Goal: Task Accomplishment & Management: Use online tool/utility

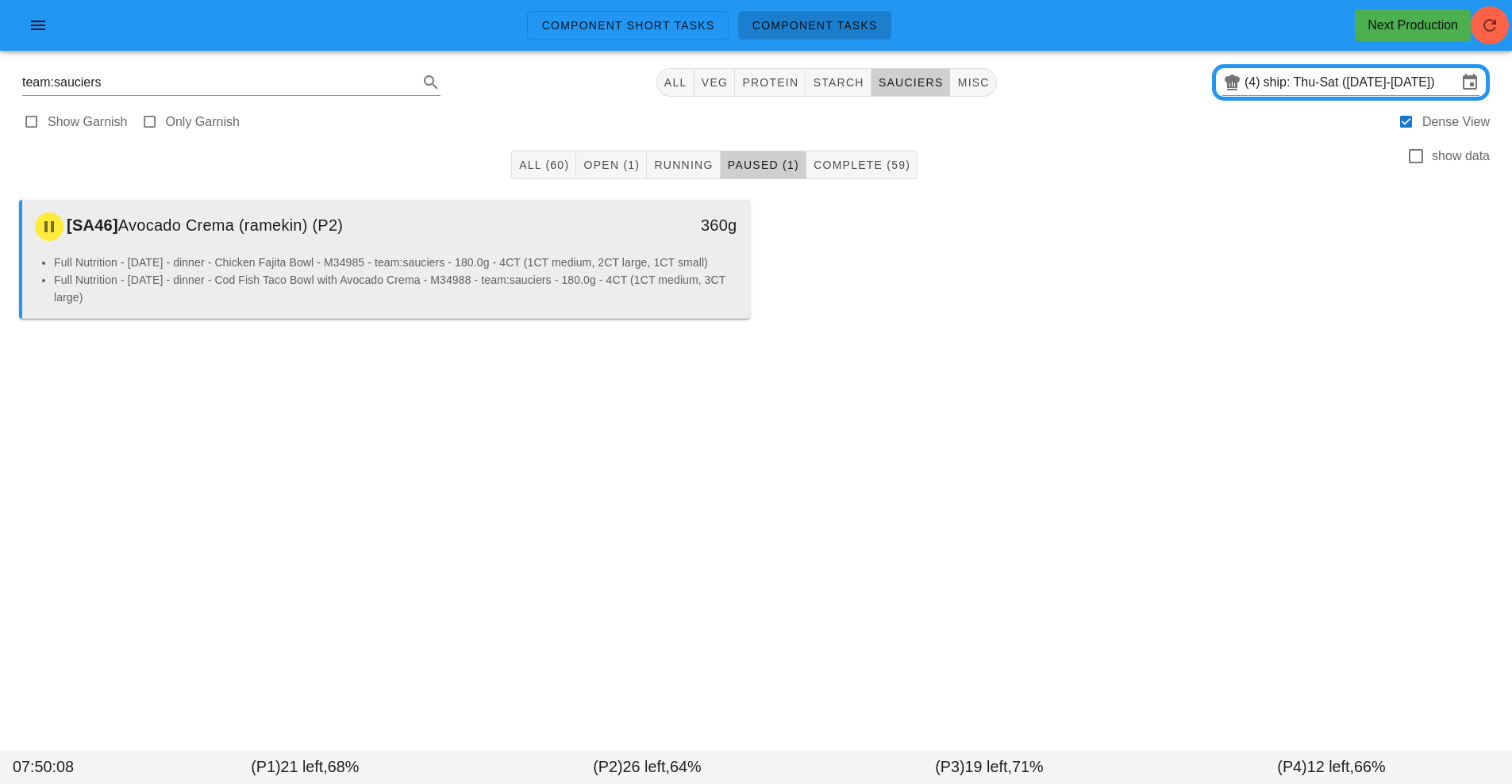
click at [588, 265] on li "Full Nutrition - [DATE] - dinner - Chicken Fajita Bowl - M34985 - team:sauciers…" at bounding box center [395, 263] width 683 height 17
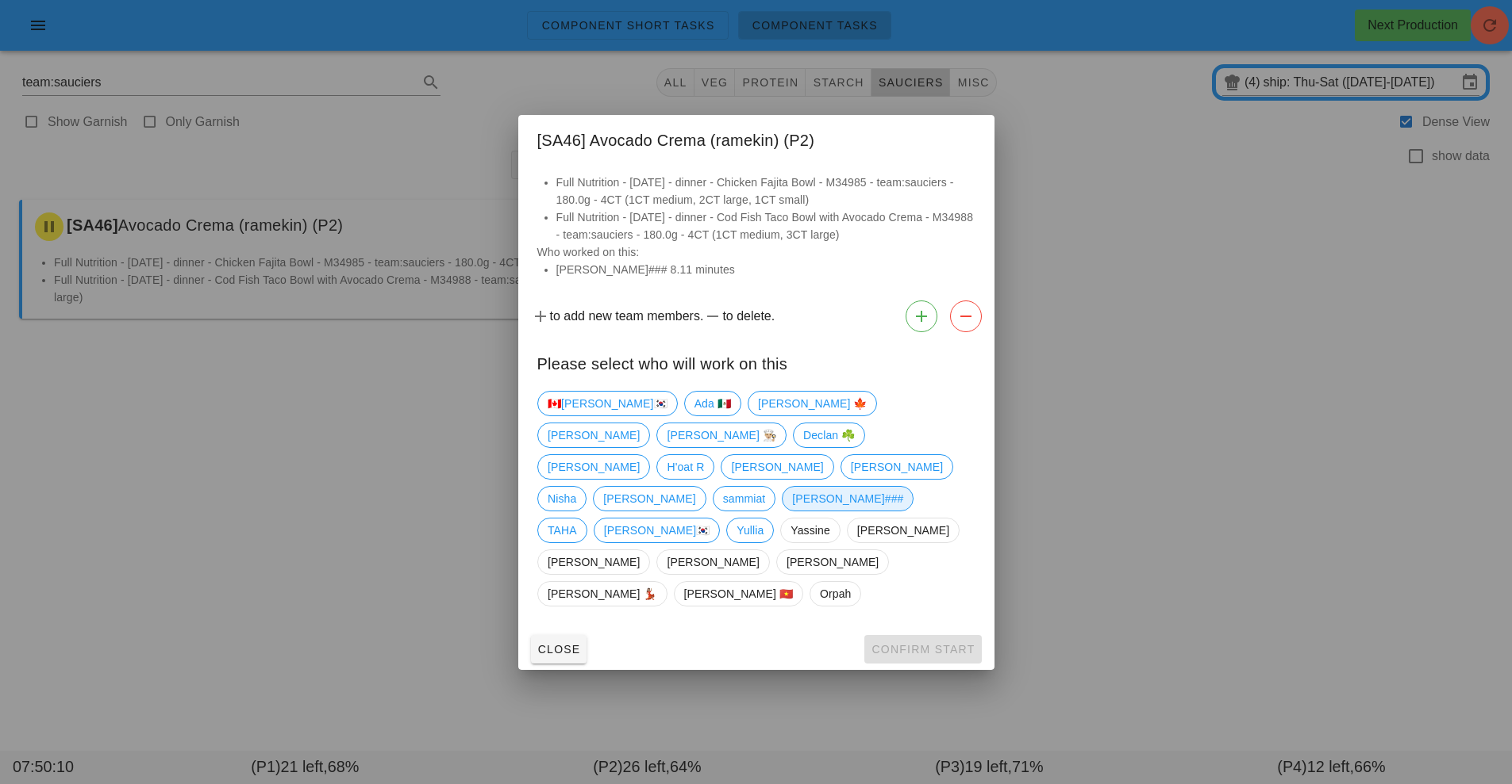
click at [792, 510] on span "[PERSON_NAME]###" at bounding box center [847, 499] width 111 height 24
click at [944, 643] on span "Confirm Start" at bounding box center [922, 649] width 104 height 13
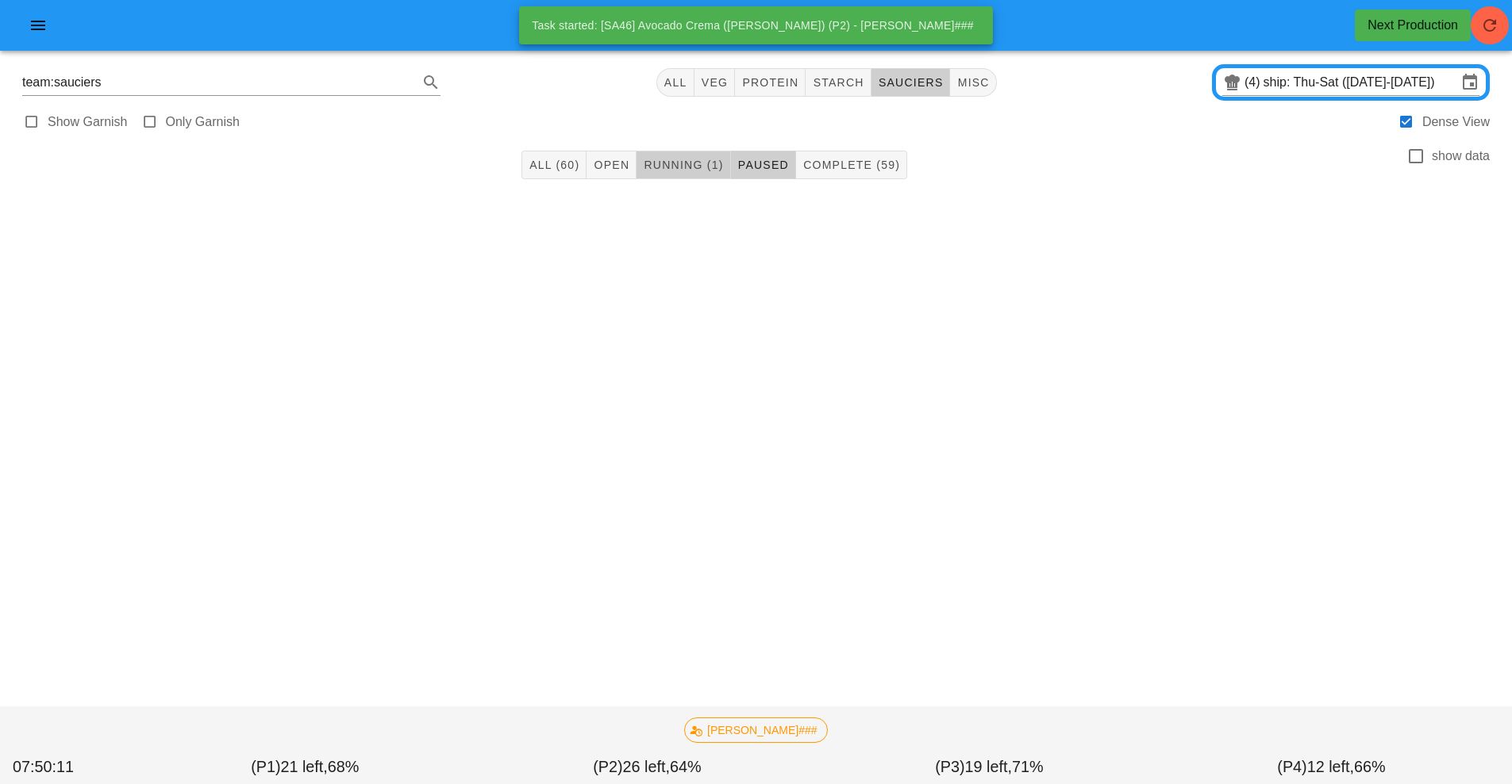
click at [684, 168] on span "Running (1)" at bounding box center [682, 165] width 80 height 13
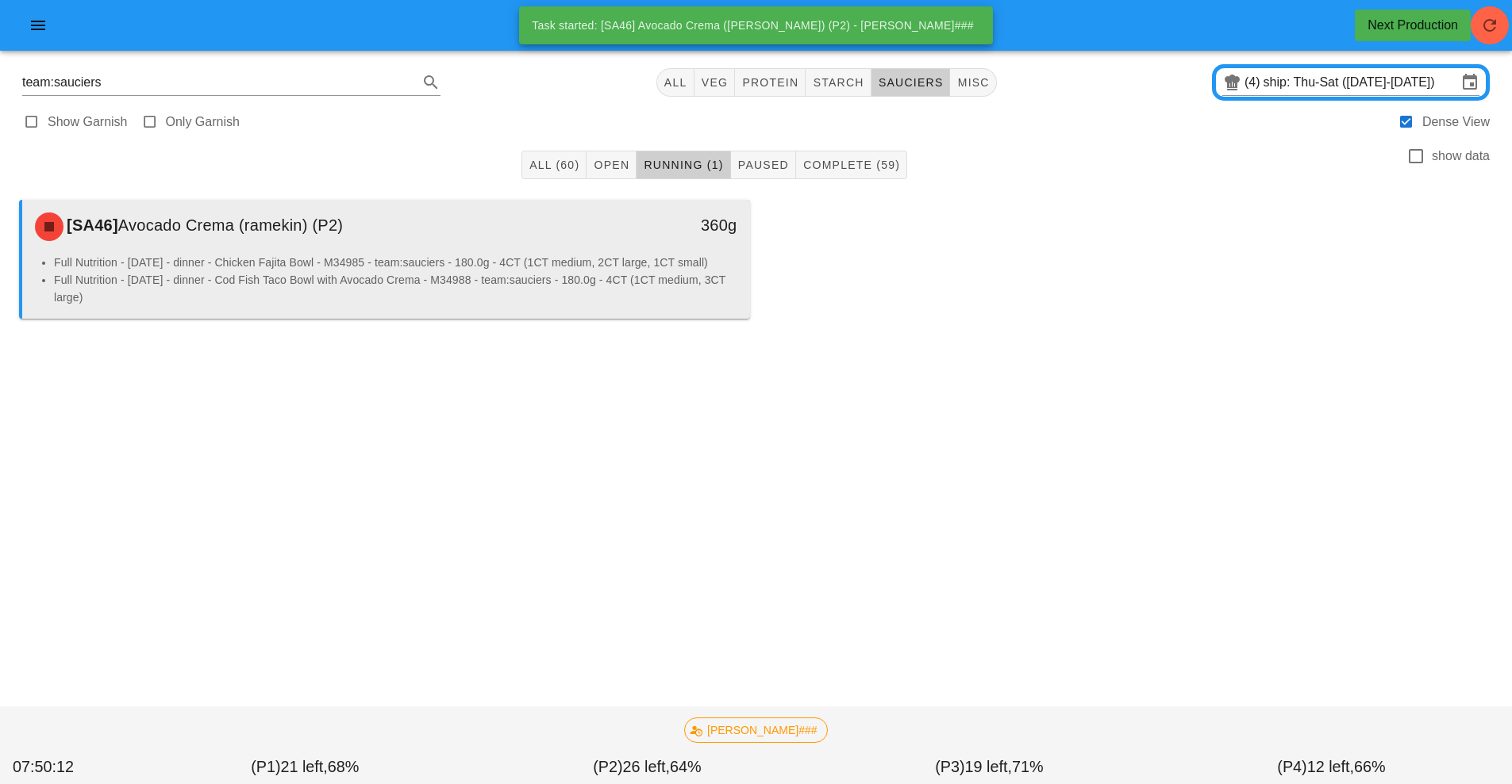
click at [581, 257] on li "Full Nutrition - [DATE] - dinner - Chicken Fajita Bowl - M34985 - team:sauciers…" at bounding box center [395, 263] width 683 height 17
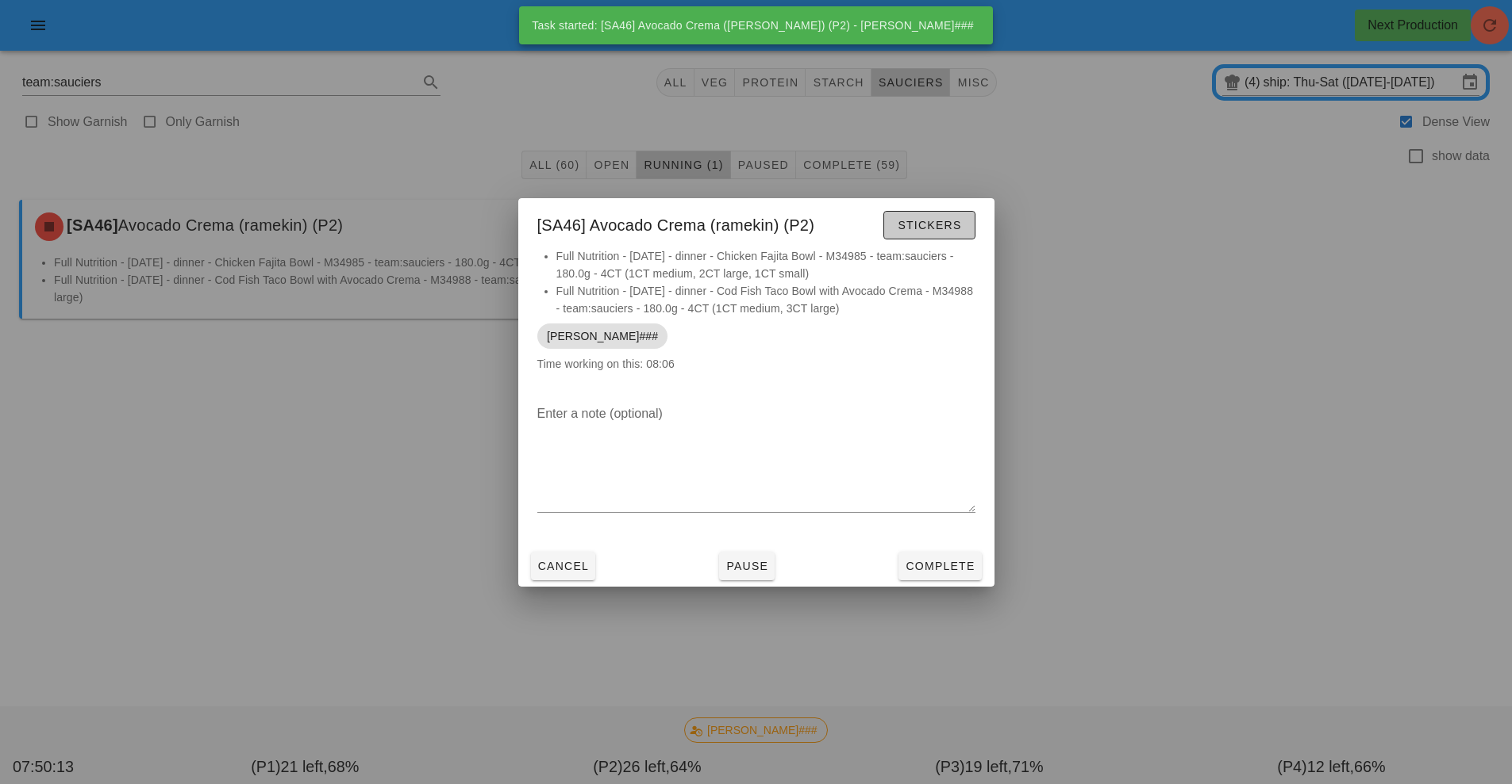
click at [923, 219] on span "Stickers" at bounding box center [928, 224] width 65 height 13
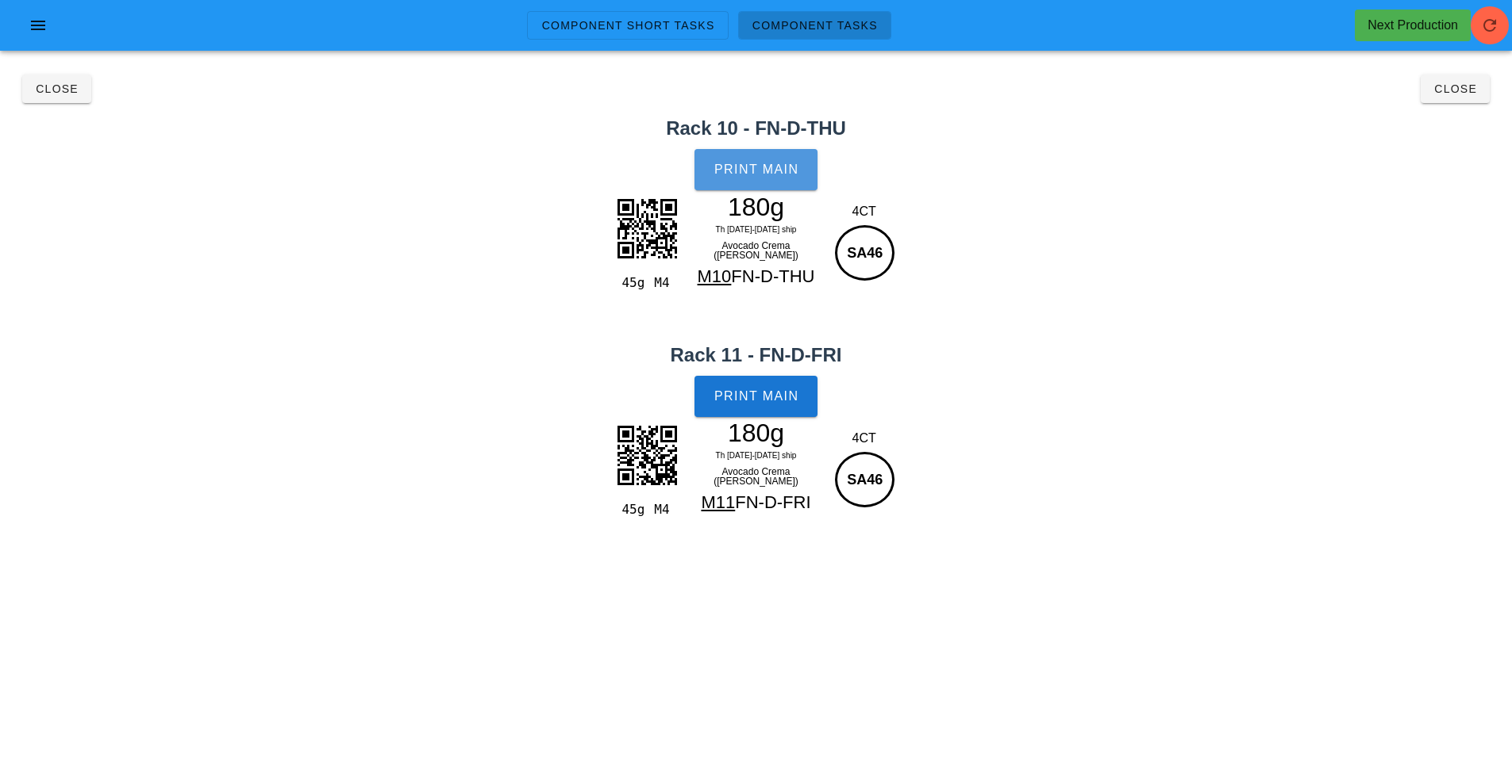
click at [752, 169] on span "Print Main" at bounding box center [756, 170] width 86 height 14
click at [776, 384] on button "Print Main" at bounding box center [756, 396] width 122 height 41
click at [66, 100] on button "Close" at bounding box center [57, 89] width 69 height 29
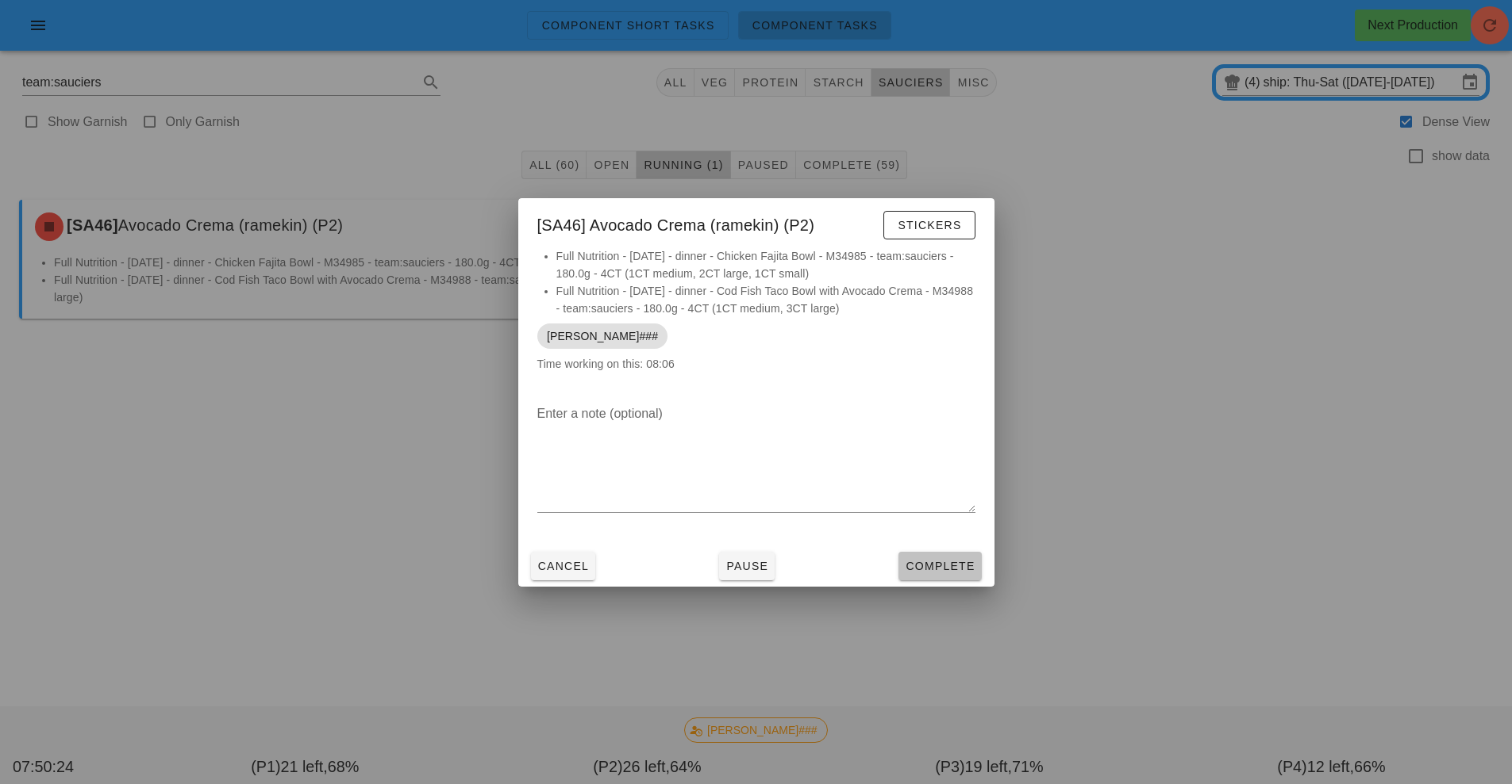
click at [964, 561] on span "Complete" at bounding box center [940, 565] width 69 height 13
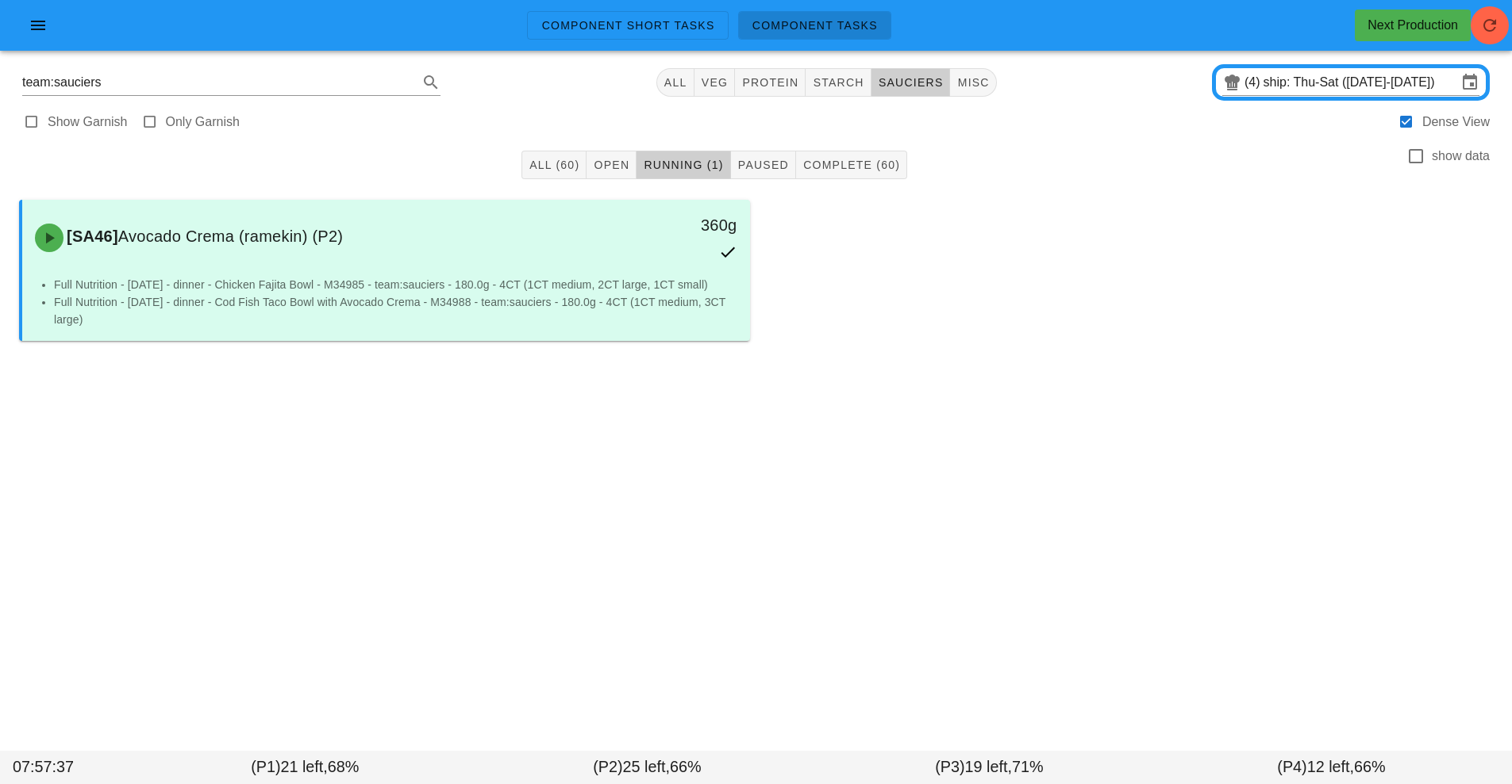
click at [852, 25] on span "Component Tasks" at bounding box center [814, 25] width 126 height 13
click at [844, 81] on span "starch" at bounding box center [837, 82] width 52 height 13
type input "team:starch"
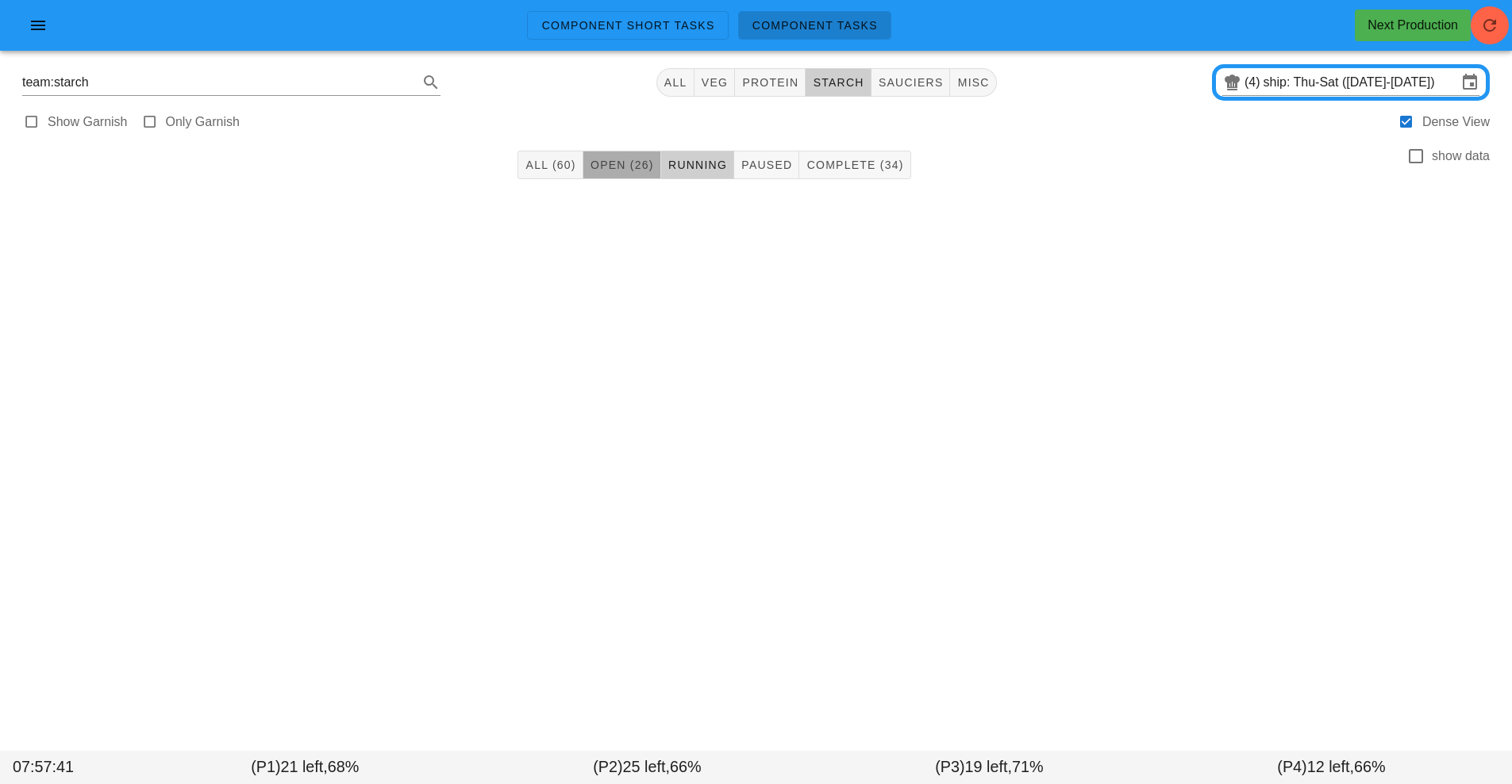
click at [628, 173] on button "Open (26)" at bounding box center [622, 165] width 78 height 29
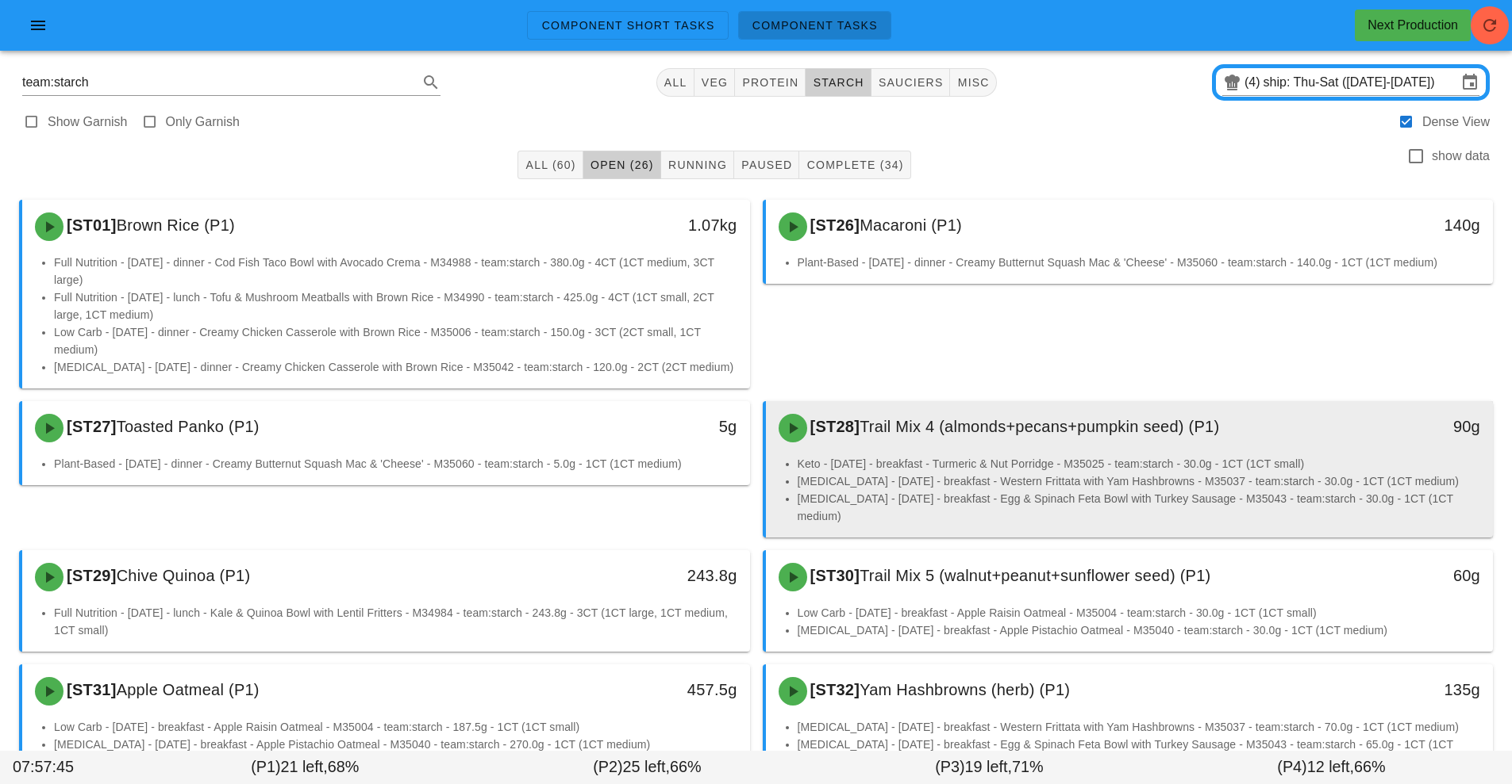
click at [1046, 456] on li "Keto - [DATE] - breakfast - Turmeric & Nut Porridge - M35025 - team:starch - 30…" at bounding box center [1139, 464] width 683 height 17
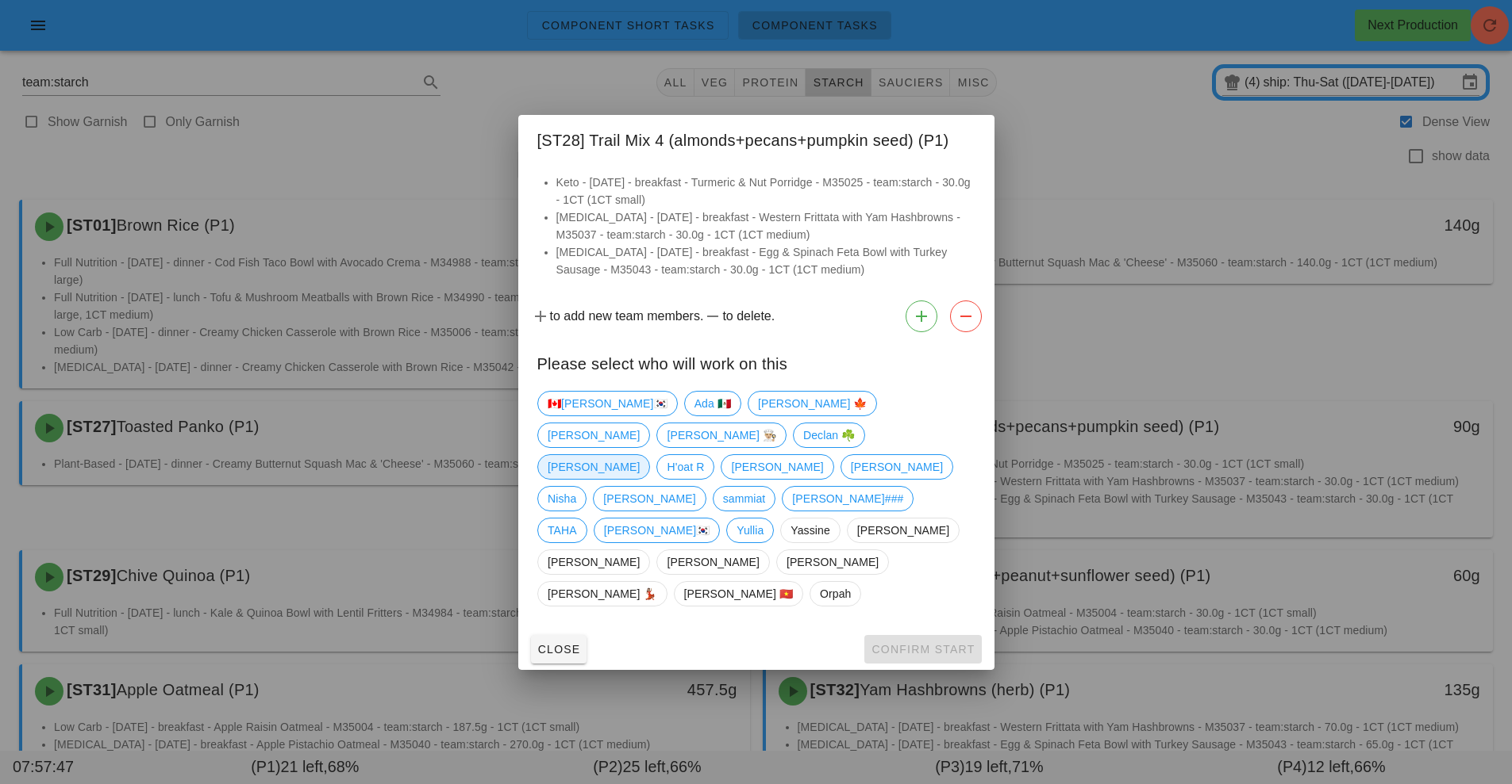
click at [577, 479] on span "[PERSON_NAME]" at bounding box center [594, 467] width 93 height 24
click at [923, 643] on span "Confirm Start" at bounding box center [922, 649] width 104 height 13
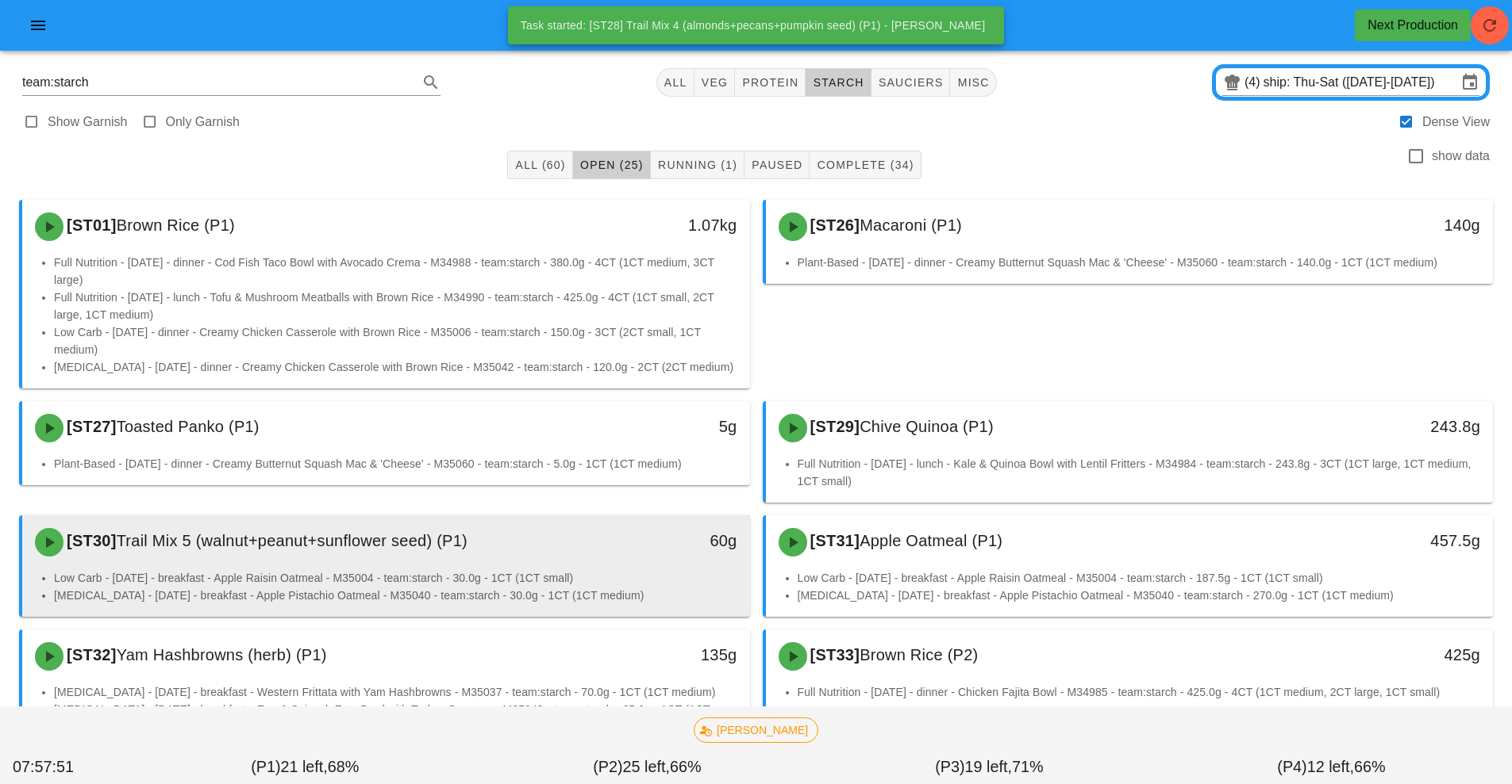
click at [515, 582] on li "Low Carb - [DATE] - breakfast - Apple Raisin Oatmeal - M35004 - team:starch - 3…" at bounding box center [395, 578] width 683 height 17
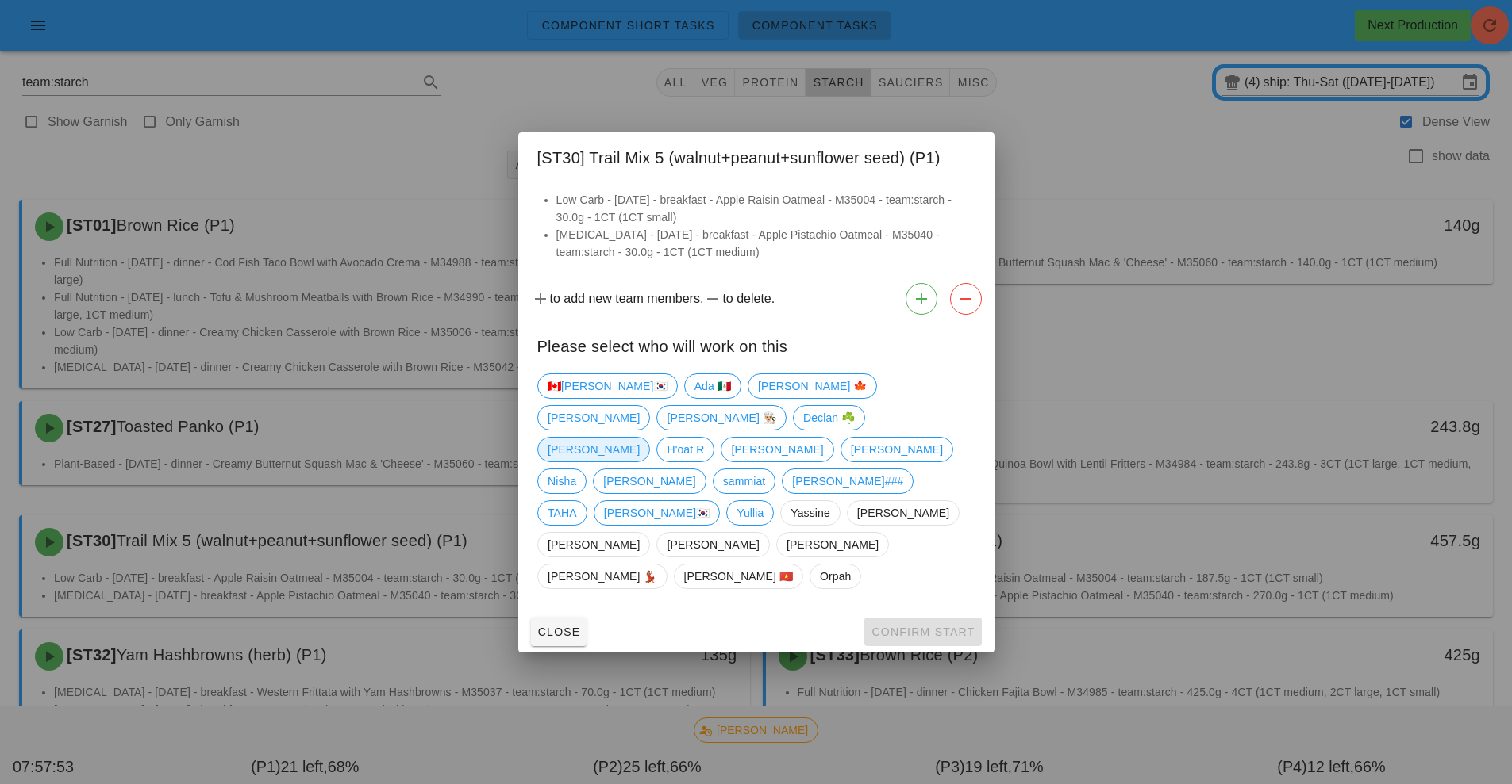
click at [591, 461] on span "[PERSON_NAME]" at bounding box center [594, 450] width 93 height 24
click at [572, 461] on span "[PERSON_NAME]" at bounding box center [594, 450] width 93 height 24
click at [918, 612] on div "Close Confirm Start" at bounding box center [756, 632] width 476 height 41
click at [573, 458] on span "[PERSON_NAME]" at bounding box center [594, 450] width 93 height 24
click at [923, 626] on span "Confirm Start" at bounding box center [922, 632] width 104 height 13
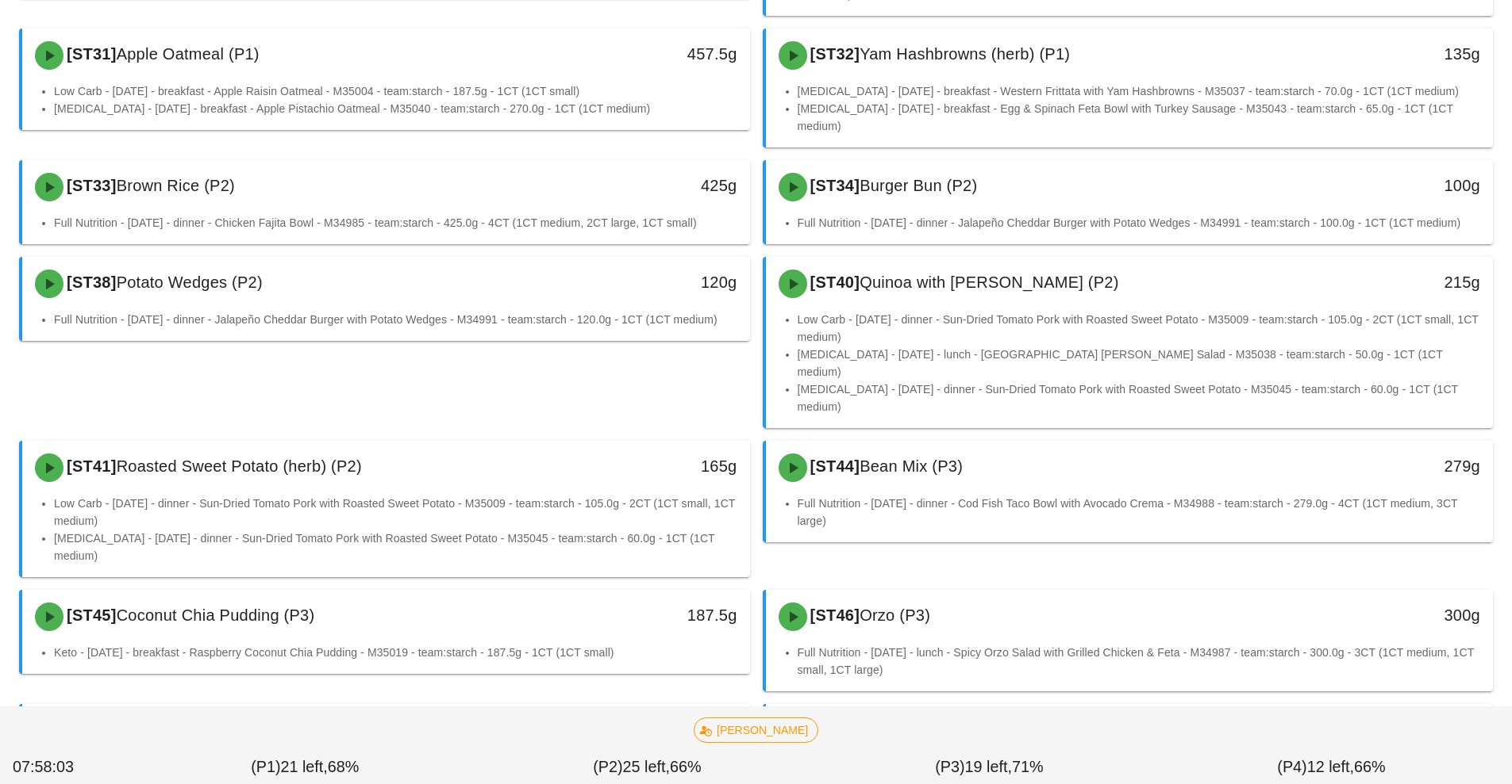
scroll to position [542, 0]
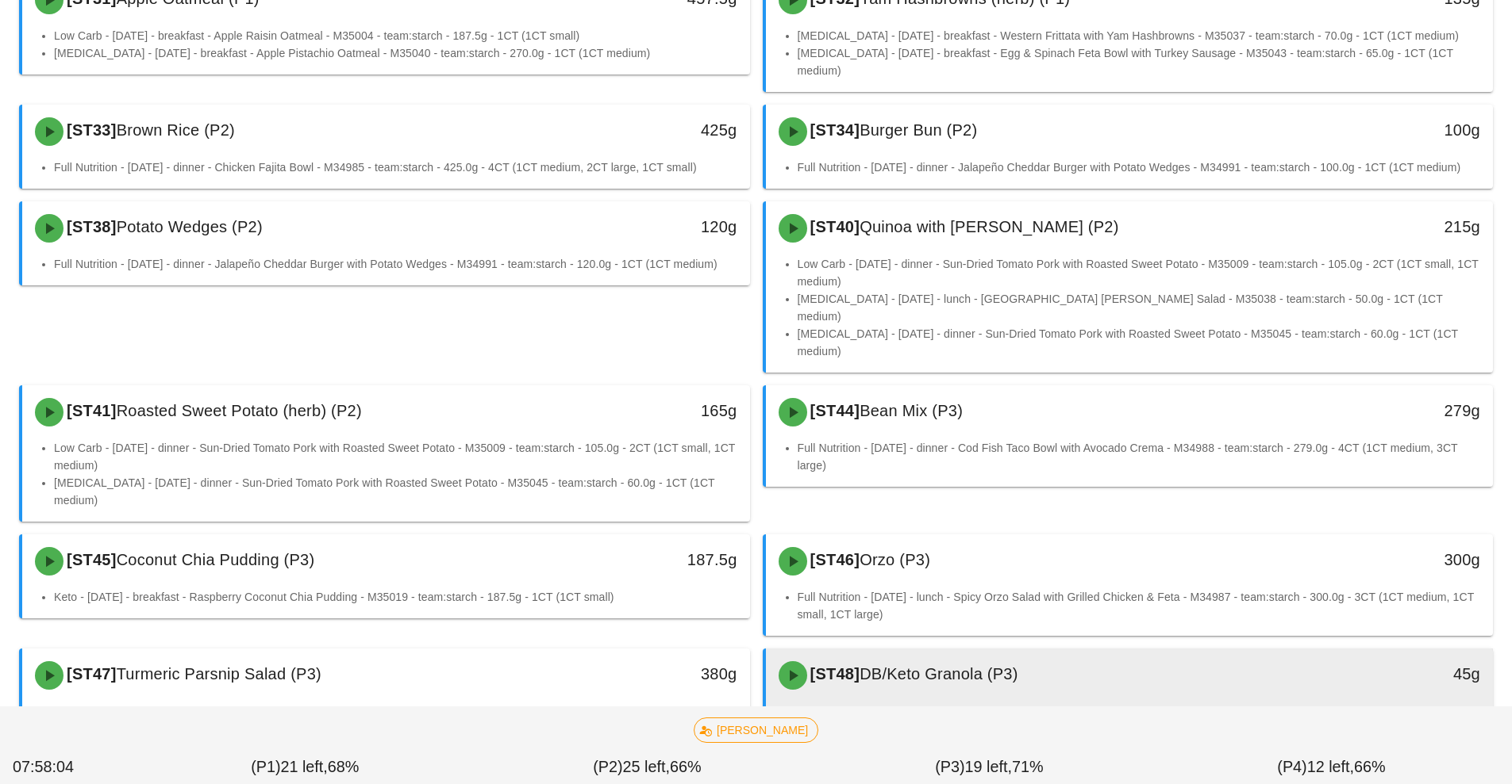
click at [1011, 666] on span "DB/Keto Granola (P3)" at bounding box center [939, 674] width 159 height 17
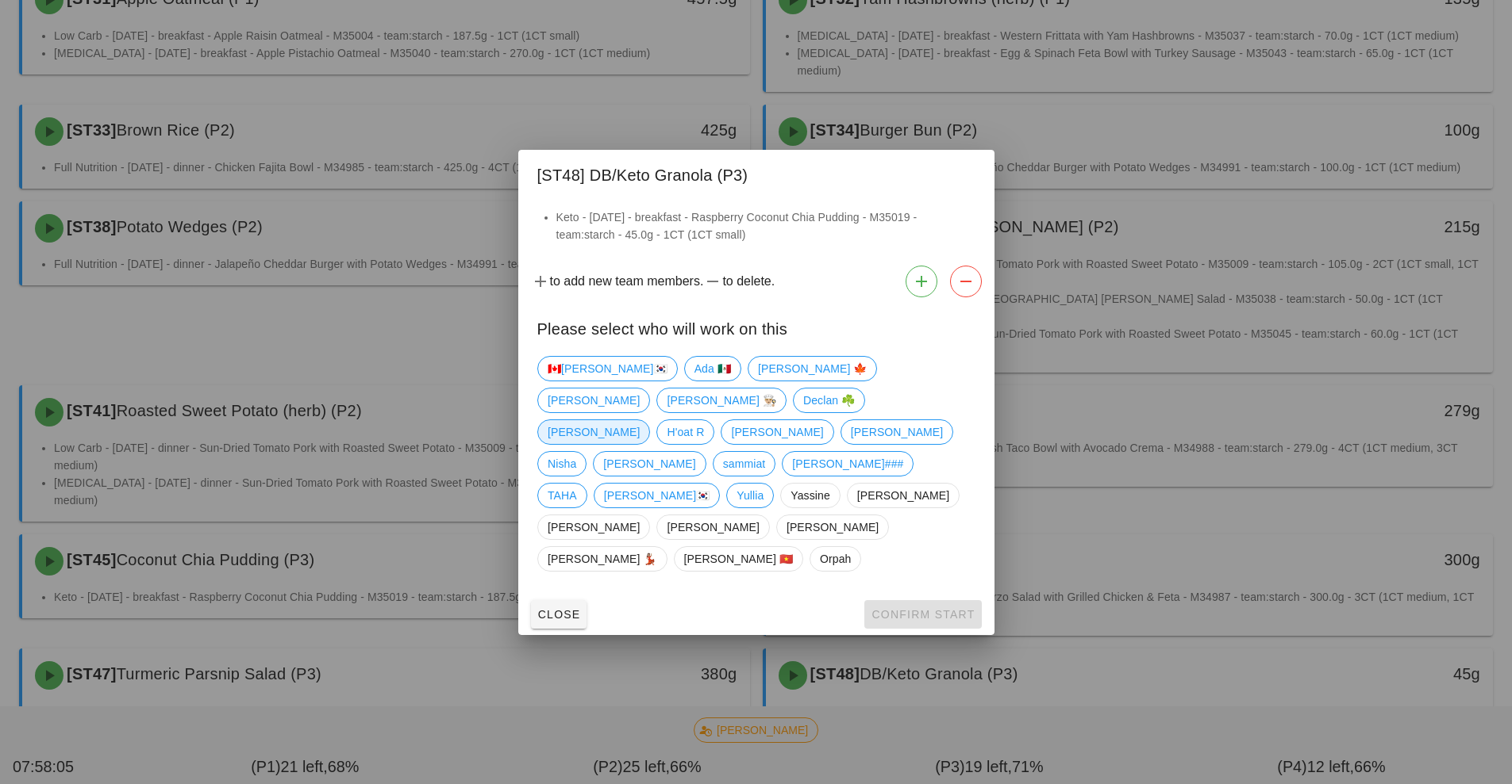
click at [593, 444] on span "[PERSON_NAME]" at bounding box center [594, 431] width 93 height 24
click at [926, 609] on span "Confirm Start" at bounding box center [922, 614] width 104 height 13
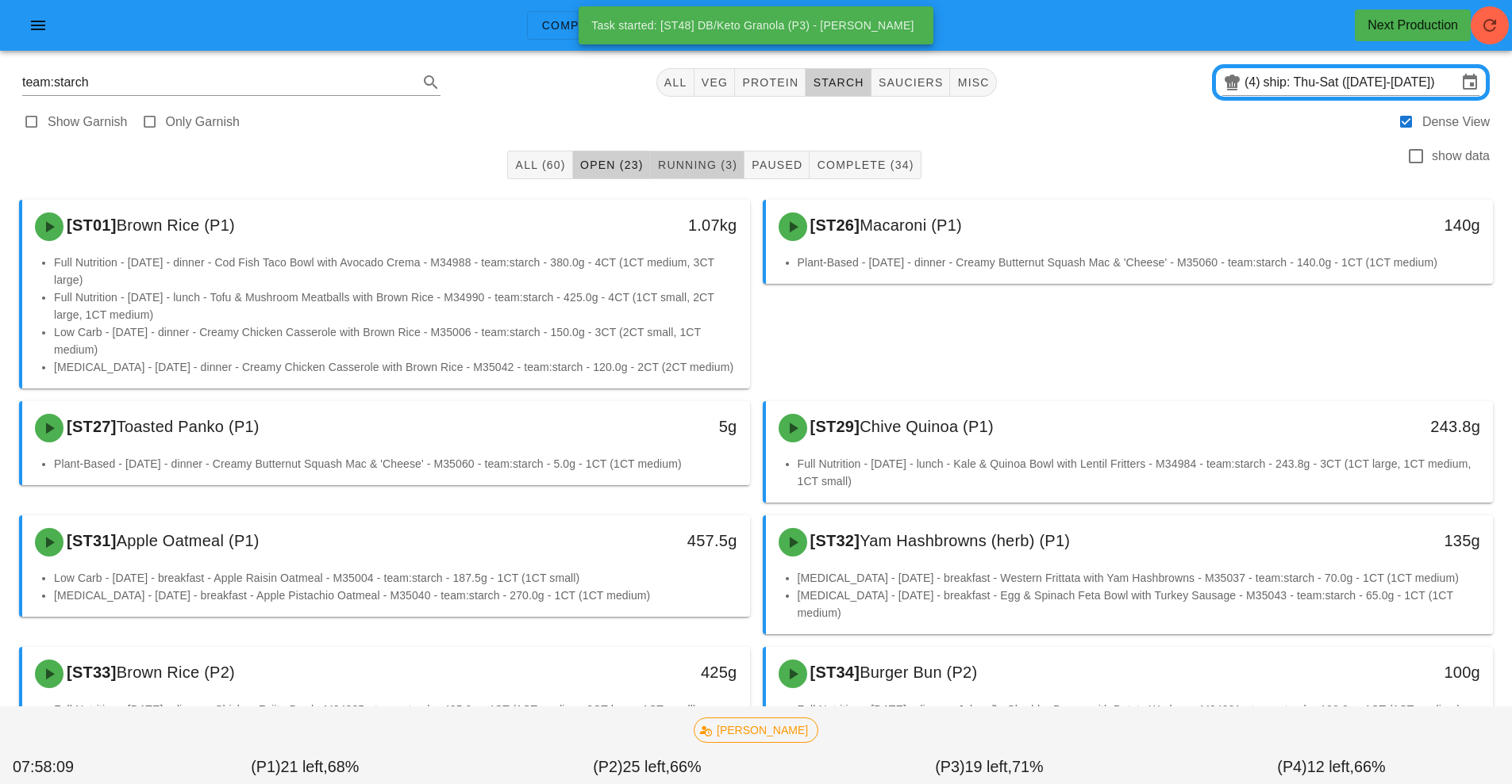
click at [710, 169] on span "Running (3)" at bounding box center [697, 165] width 80 height 13
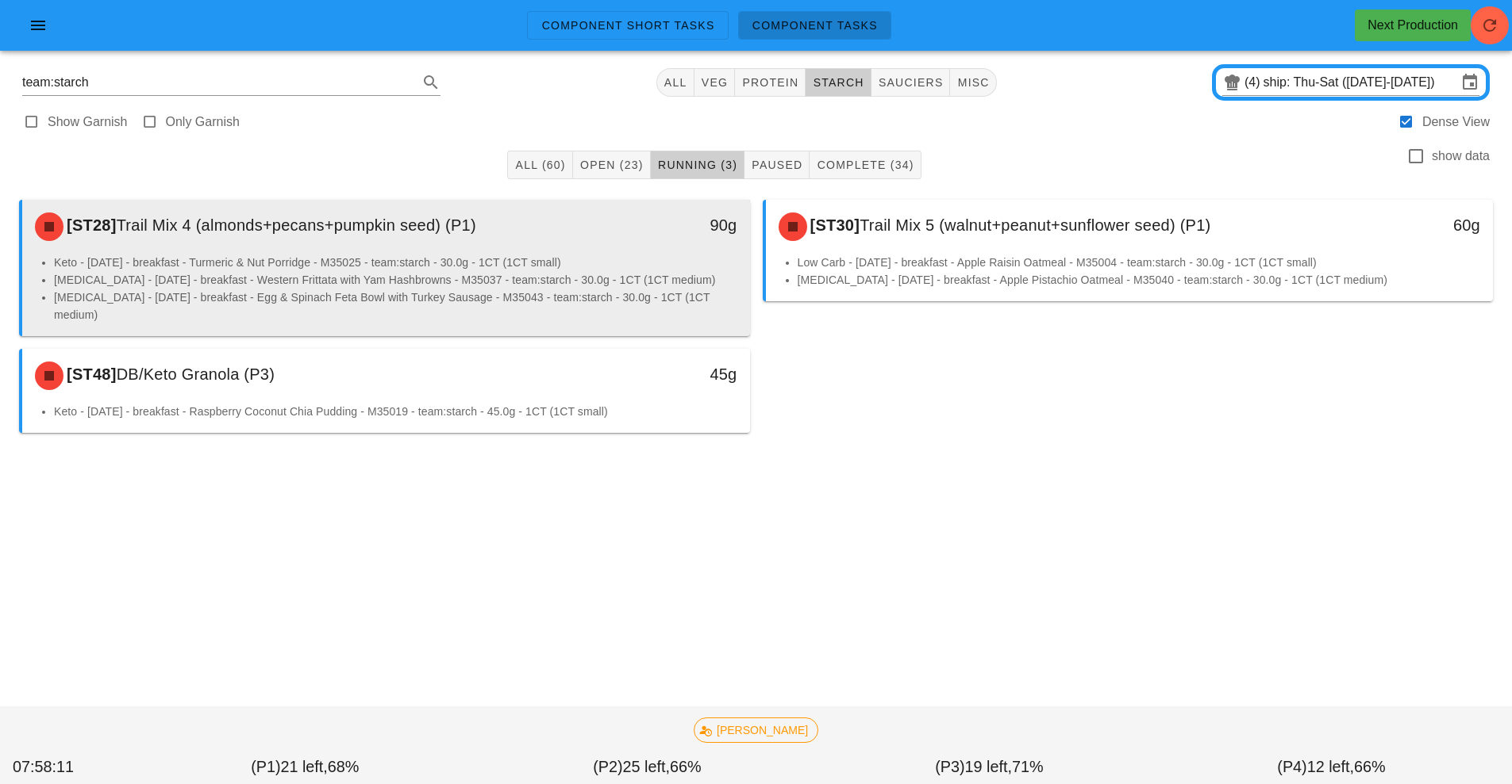
click at [491, 274] on li "[MEDICAL_DATA] - [DATE] - breakfast - Western Frittata with Yam Hashbrowns - M3…" at bounding box center [395, 280] width 683 height 17
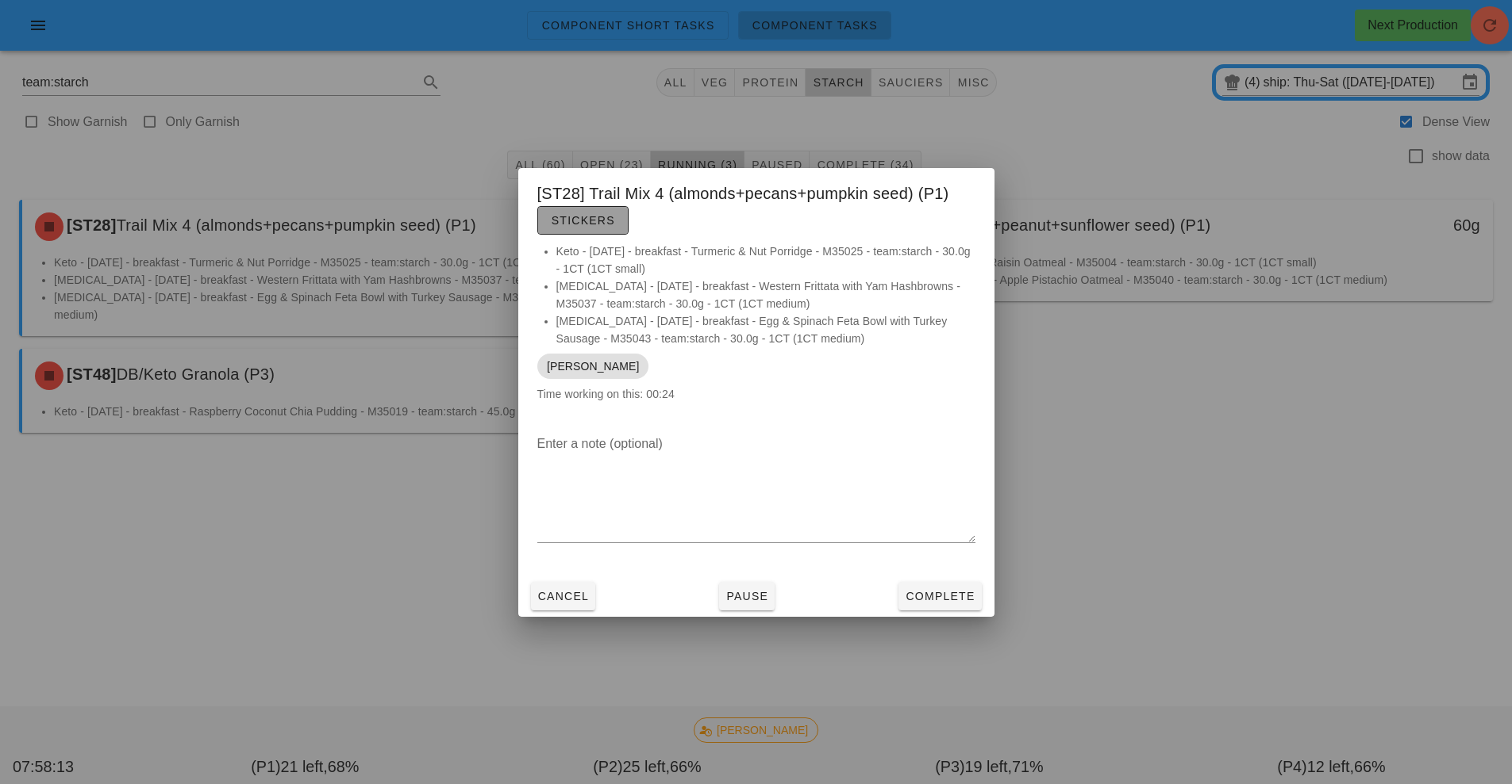
click at [604, 232] on button "Stickers" at bounding box center [582, 221] width 92 height 29
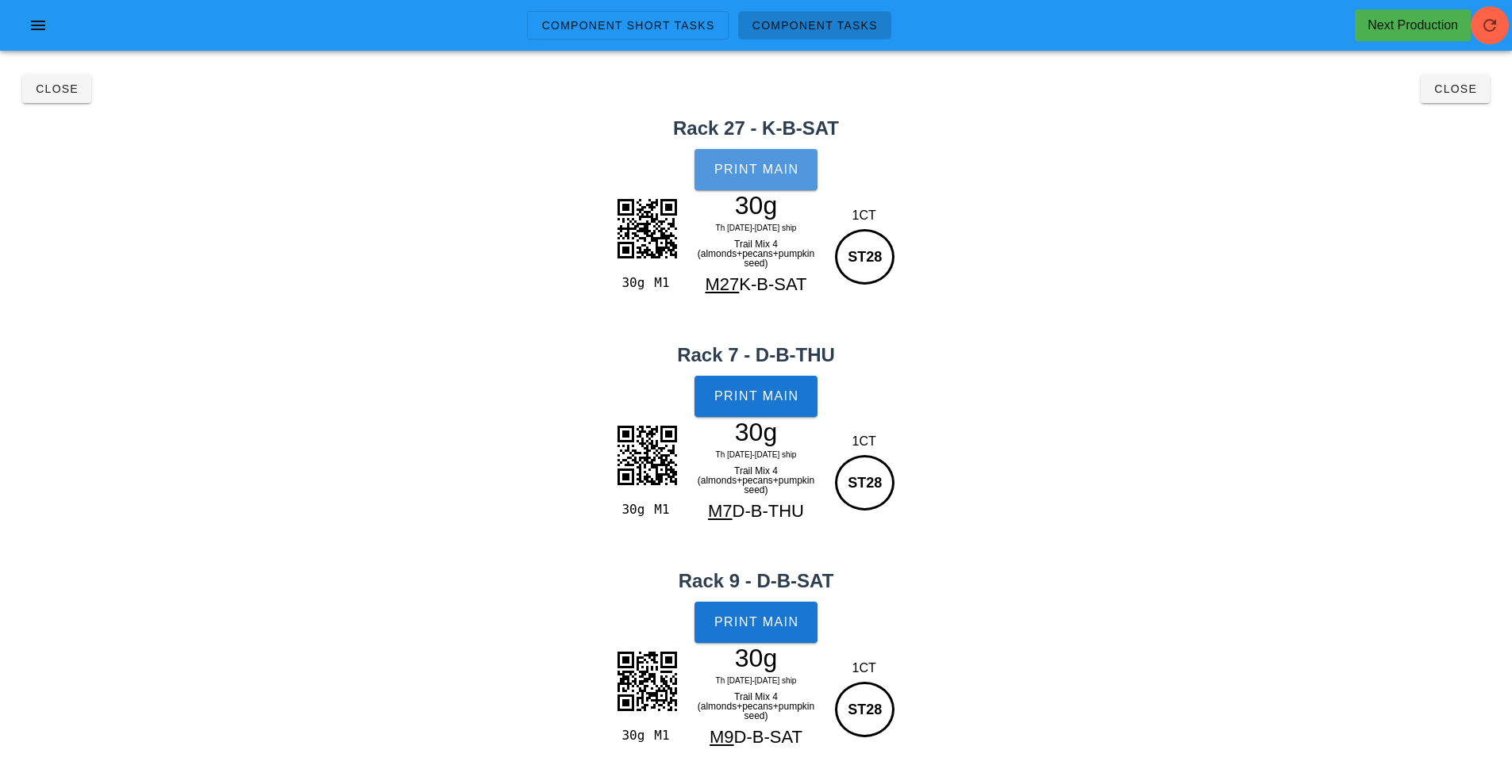
click at [778, 173] on span "Print Main" at bounding box center [756, 170] width 86 height 14
click at [766, 393] on span "Print Main" at bounding box center [756, 396] width 86 height 14
click at [767, 626] on span "Print Main" at bounding box center [756, 622] width 86 height 14
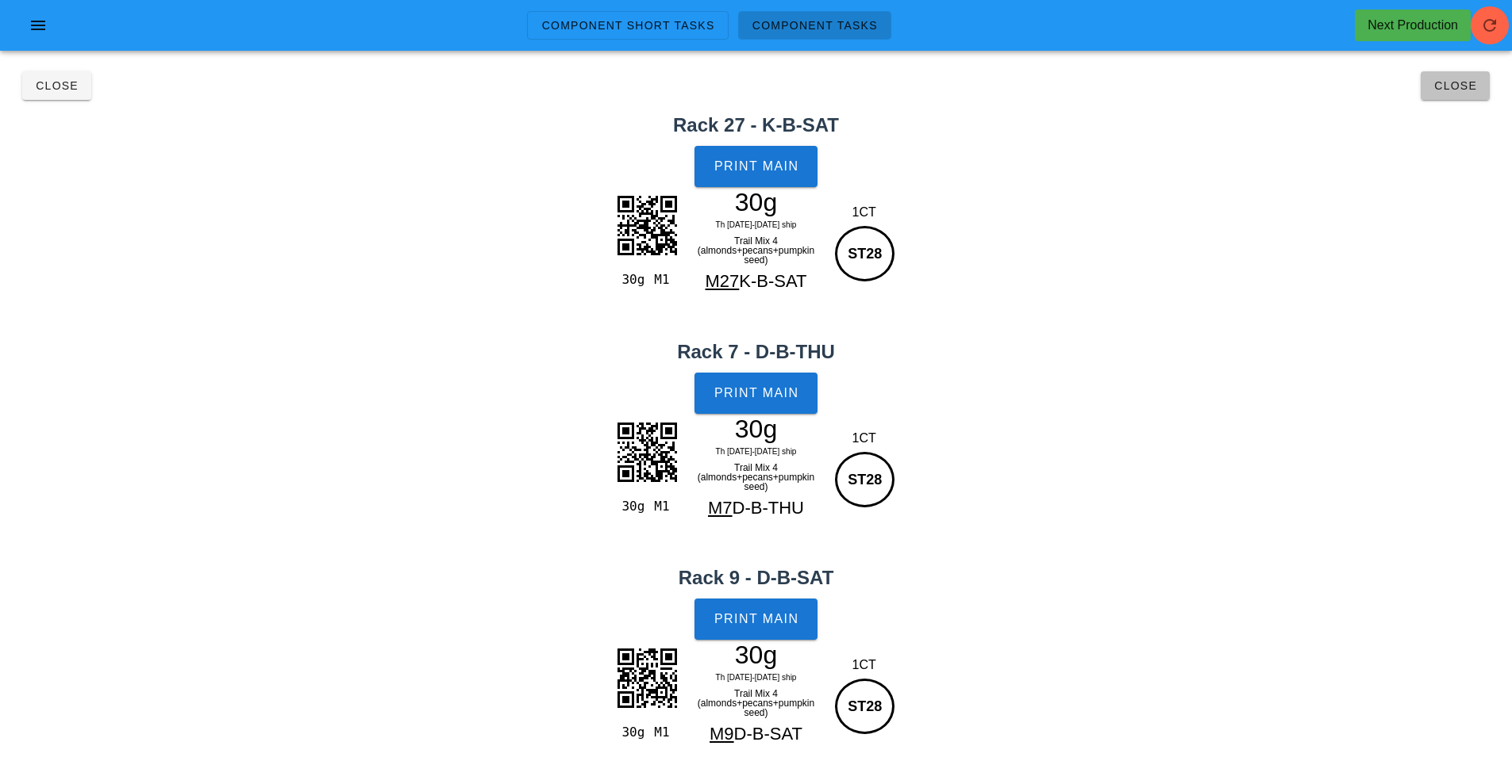
click at [1454, 87] on span "Close" at bounding box center [1454, 85] width 43 height 13
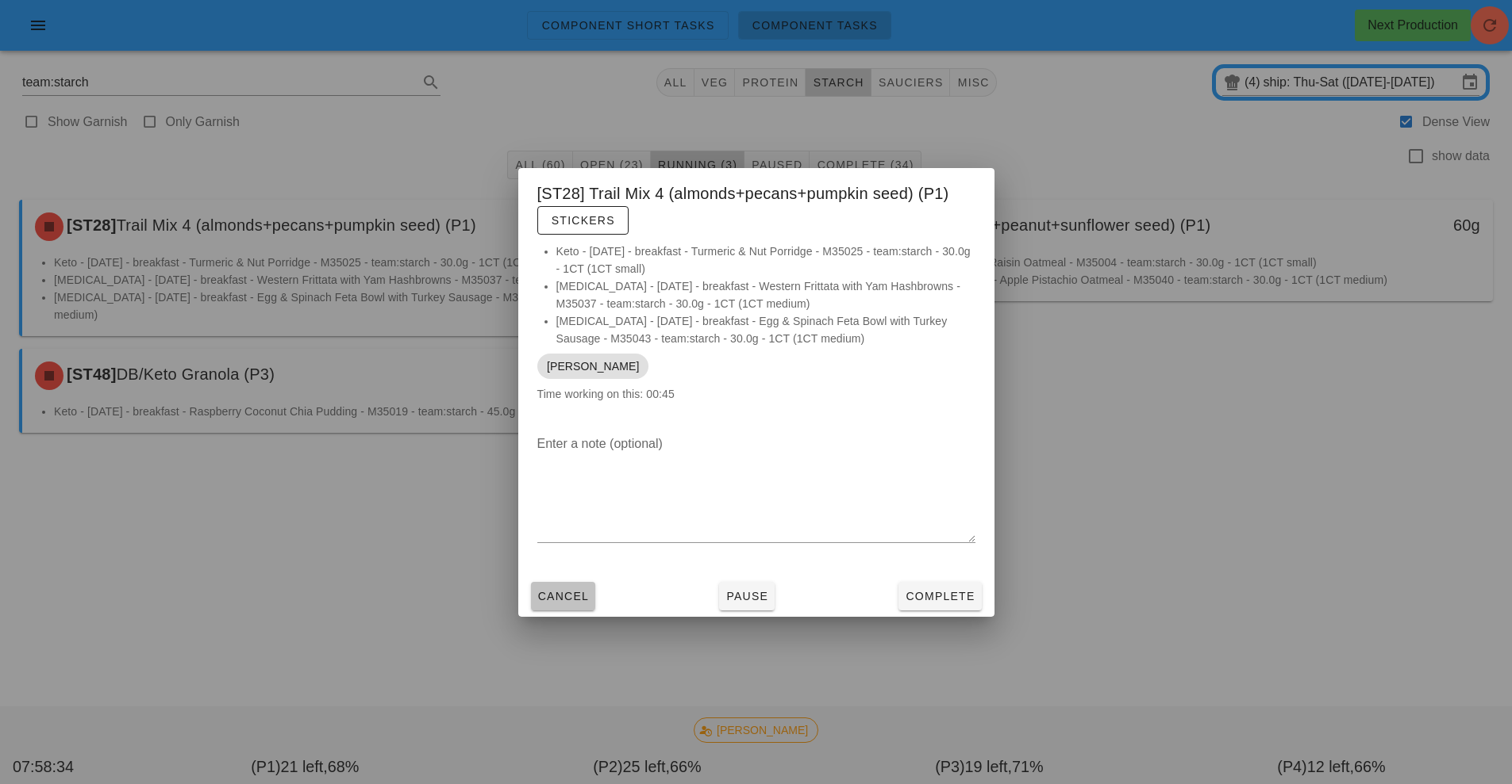
click at [557, 595] on span "Cancel" at bounding box center [563, 596] width 52 height 13
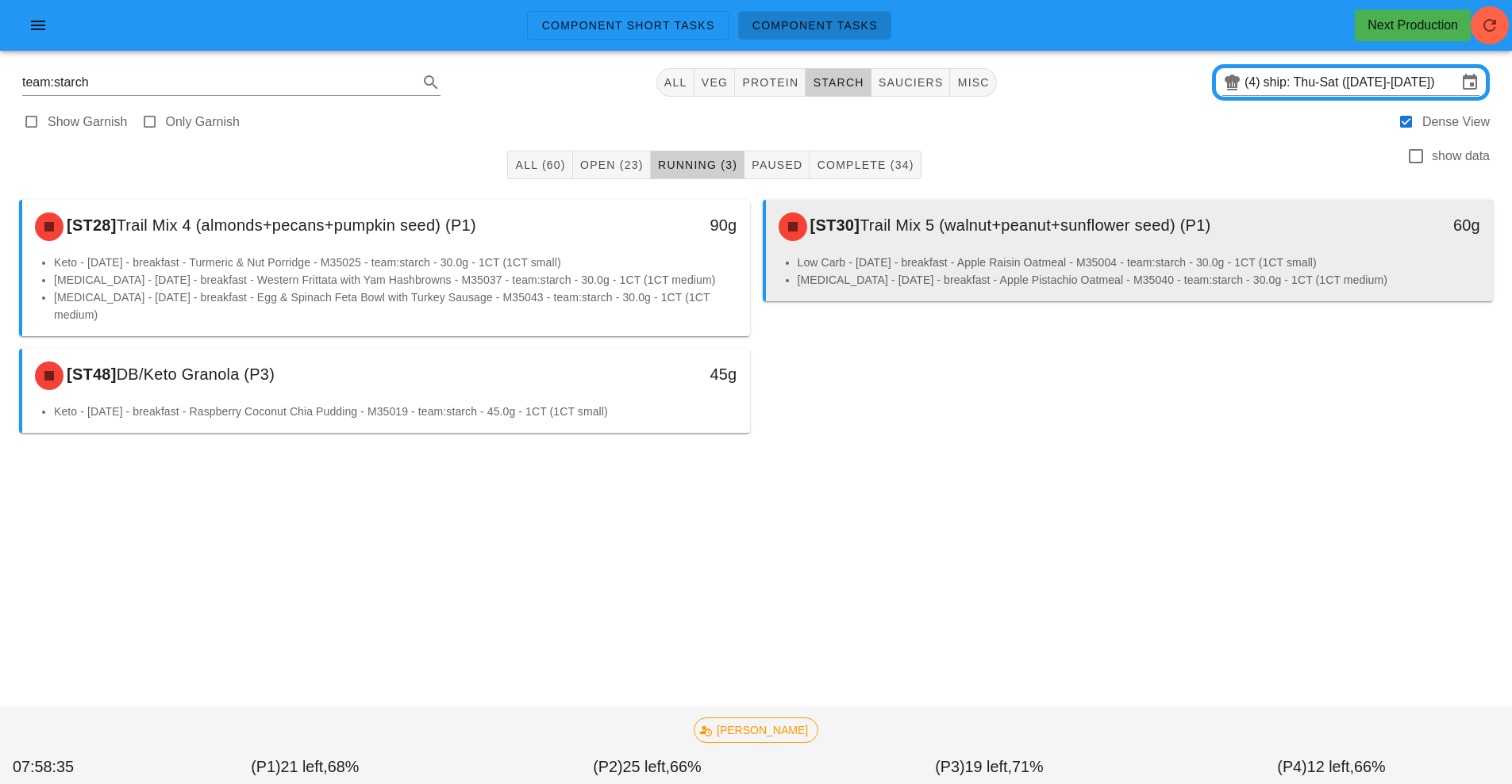
click at [945, 258] on li "Low Carb - [DATE] - breakfast - Apple Raisin Oatmeal - M35004 - team:starch - 3…" at bounding box center [1139, 263] width 683 height 17
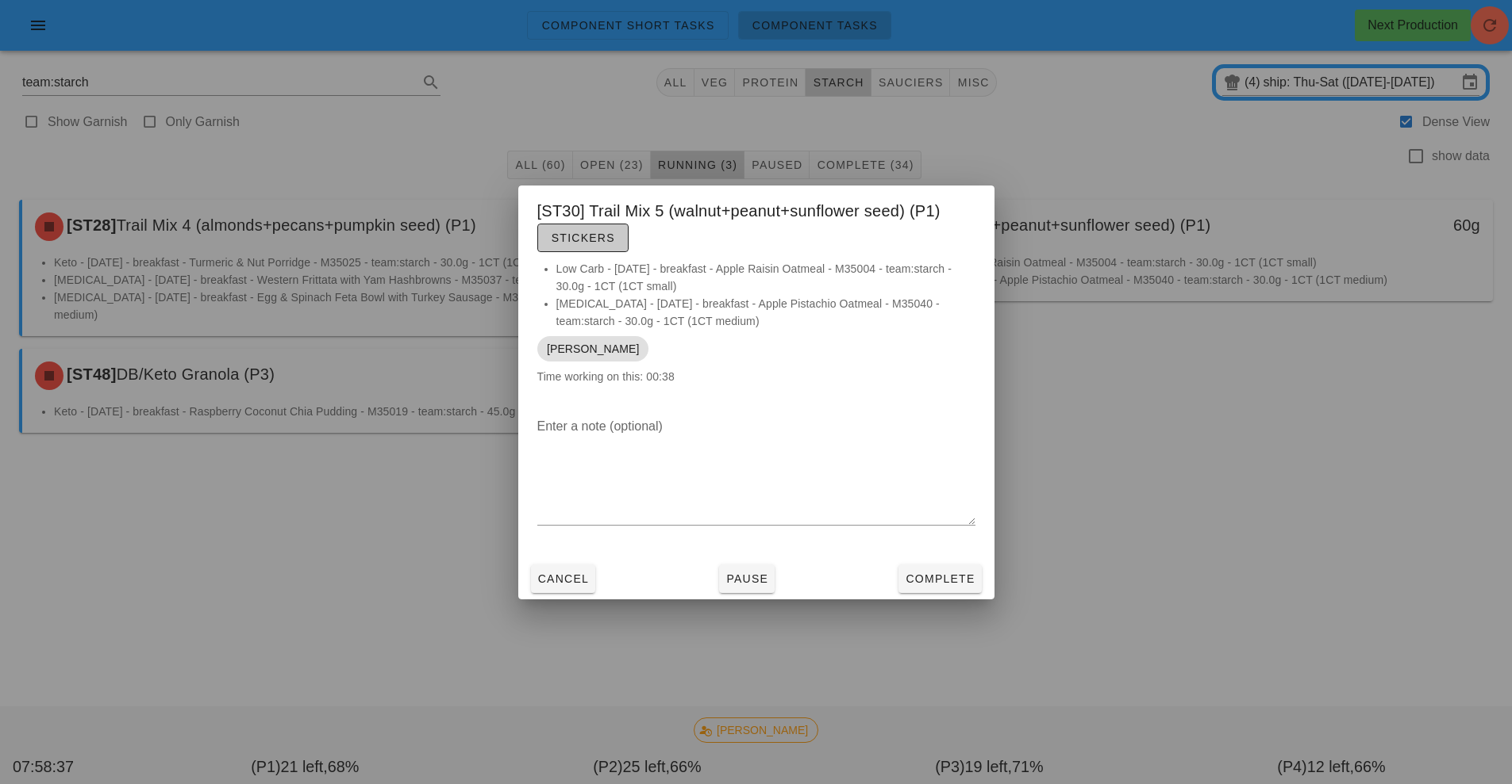
click at [588, 238] on span "Stickers" at bounding box center [582, 237] width 65 height 13
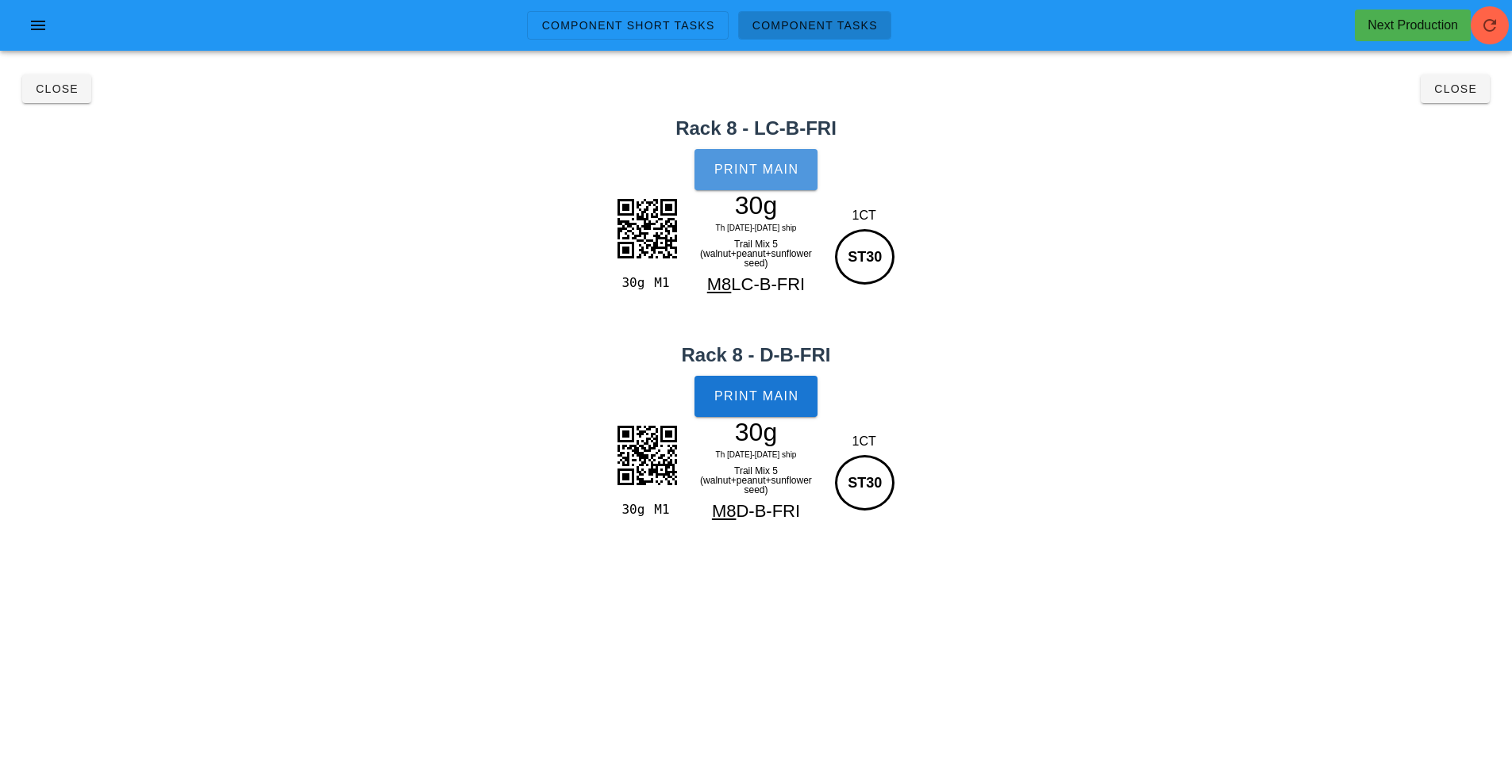
click at [766, 164] on span "Print Main" at bounding box center [756, 170] width 86 height 14
click at [768, 403] on span "Print Main" at bounding box center [756, 396] width 86 height 14
click at [1441, 97] on button "Close" at bounding box center [1455, 89] width 69 height 29
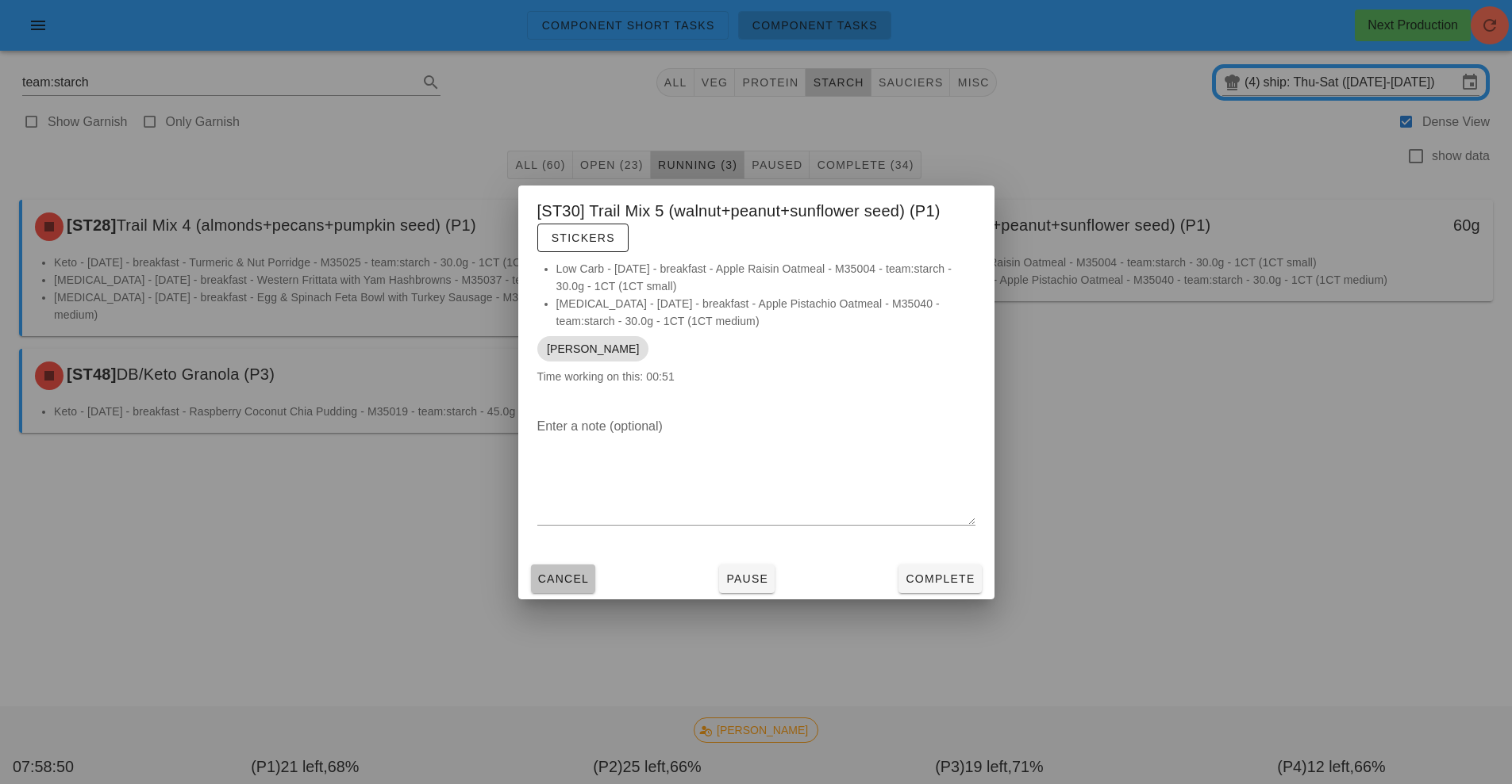
click at [567, 565] on button "Cancel" at bounding box center [564, 579] width 66 height 29
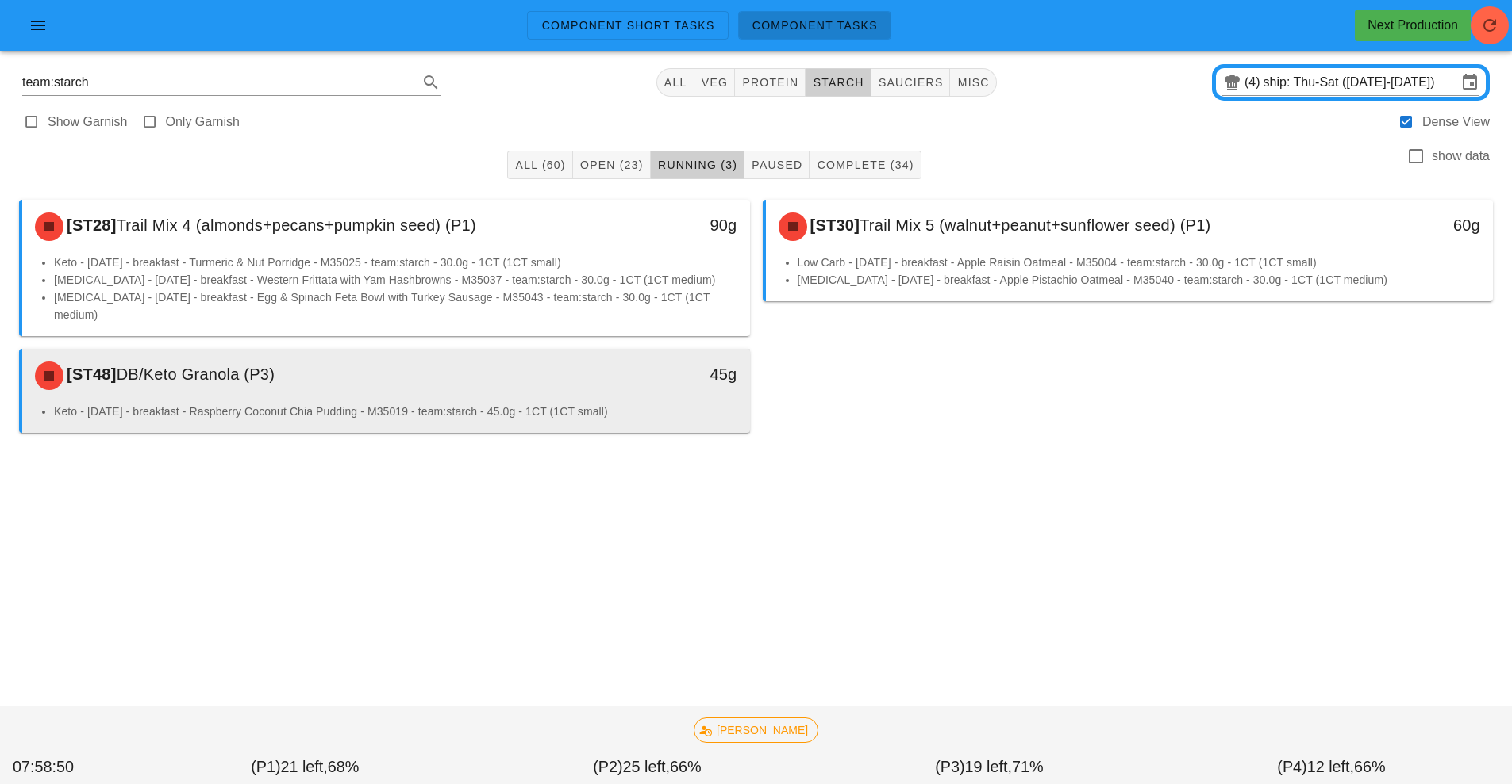
click at [287, 367] on div "[ST48] DB/Keto Granola (P3)" at bounding box center [295, 376] width 541 height 47
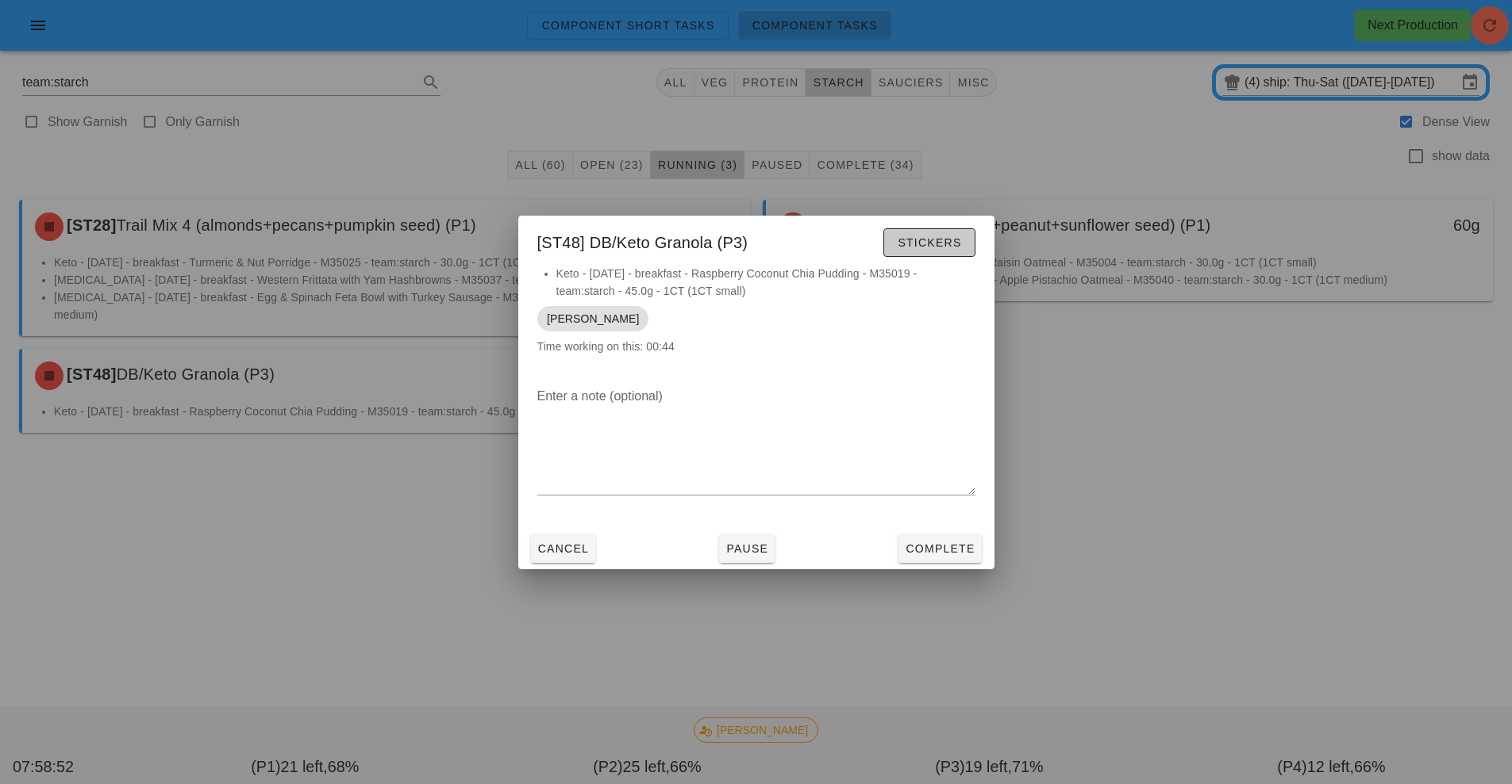
click at [937, 242] on span "Stickers" at bounding box center [928, 242] width 65 height 13
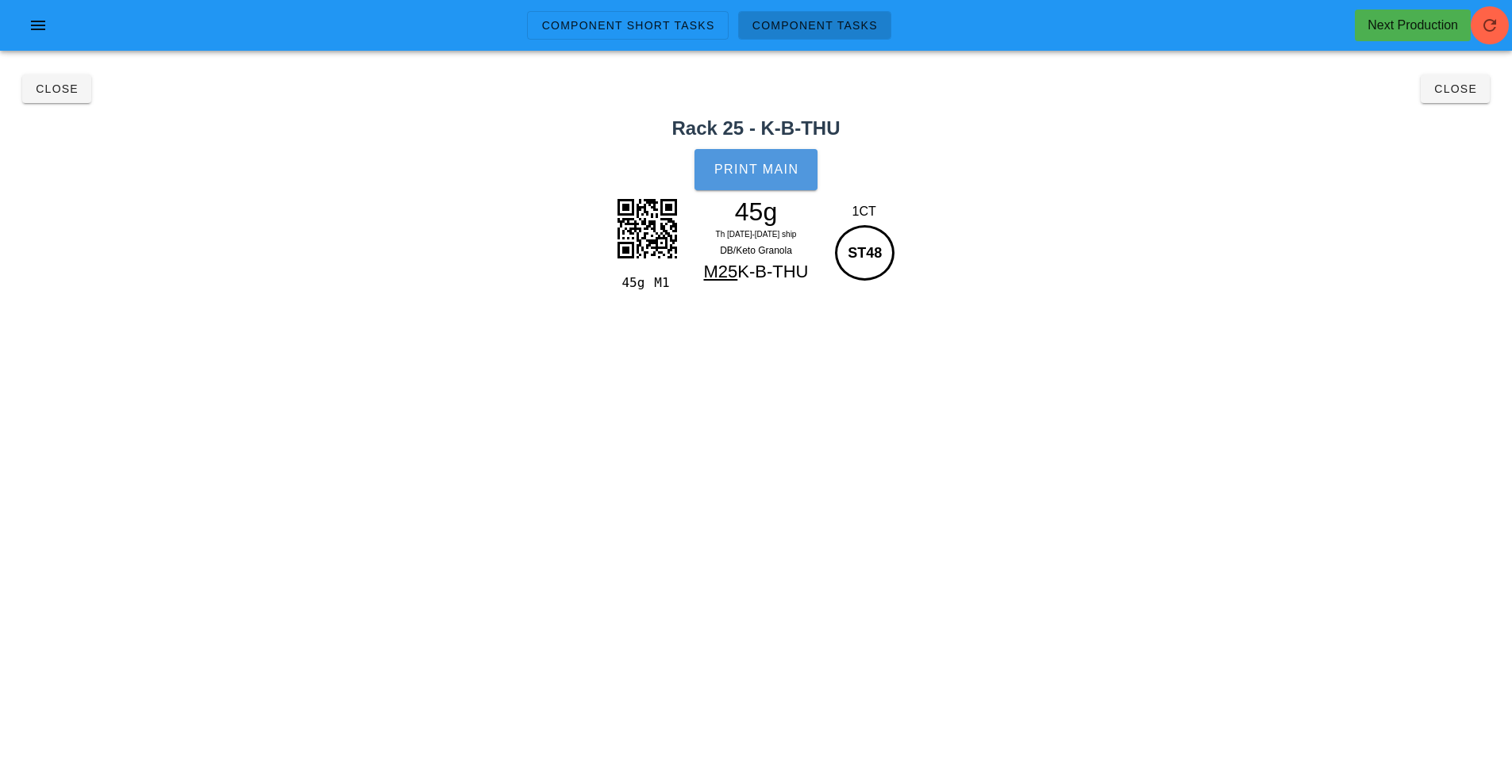
click at [775, 164] on span "Print Main" at bounding box center [756, 170] width 86 height 14
click at [80, 61] on div "Component Short Tasks Component Tasks Next Production" at bounding box center [756, 32] width 1512 height 64
click at [64, 75] on button "Close" at bounding box center [57, 89] width 69 height 29
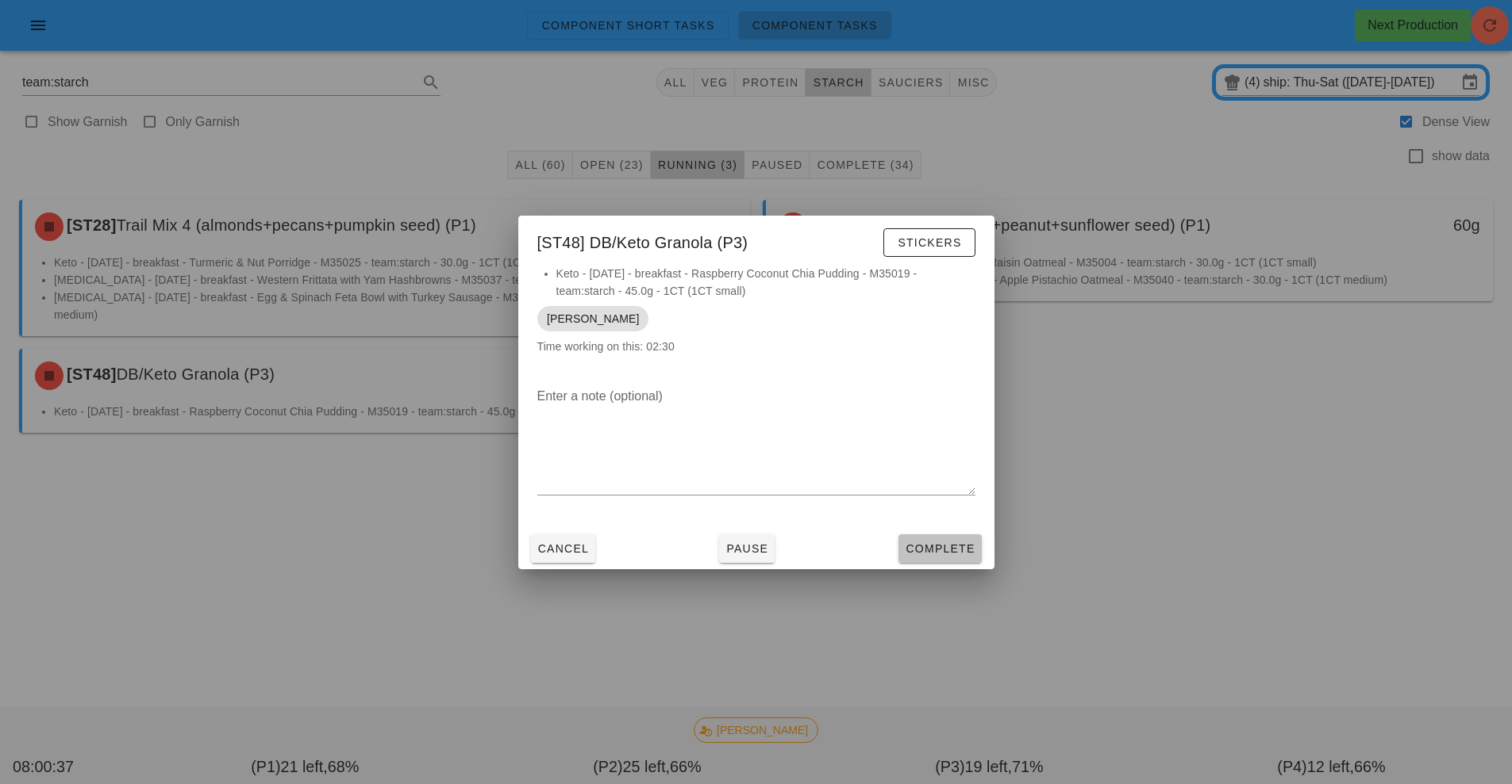
click at [946, 557] on button "Complete" at bounding box center [940, 549] width 83 height 29
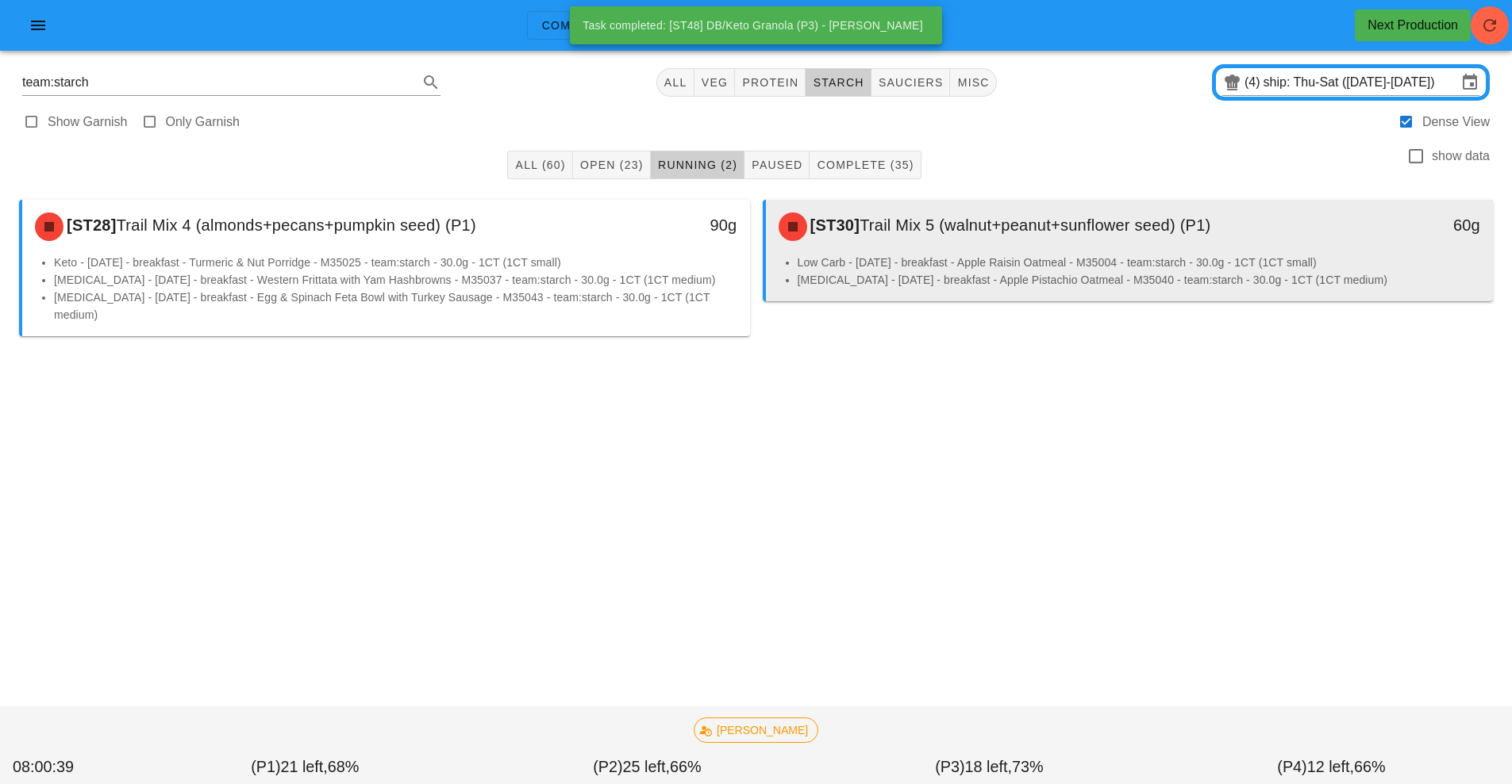
click at [906, 276] on li "[MEDICAL_DATA] - [DATE] - breakfast - Apple Pistachio Oatmeal - M35040 - team:s…" at bounding box center [1139, 280] width 683 height 17
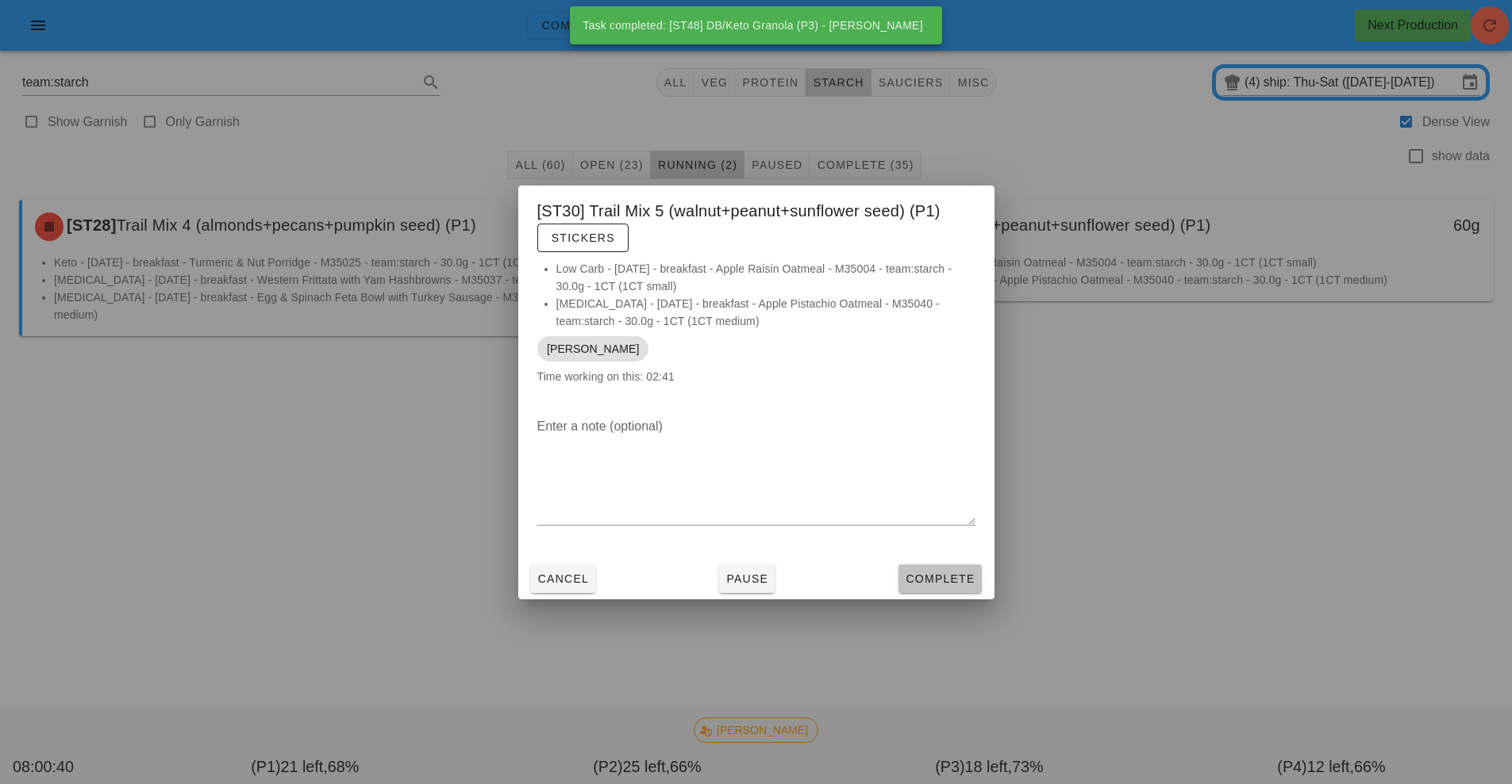
click at [942, 577] on span "Complete" at bounding box center [940, 579] width 69 height 13
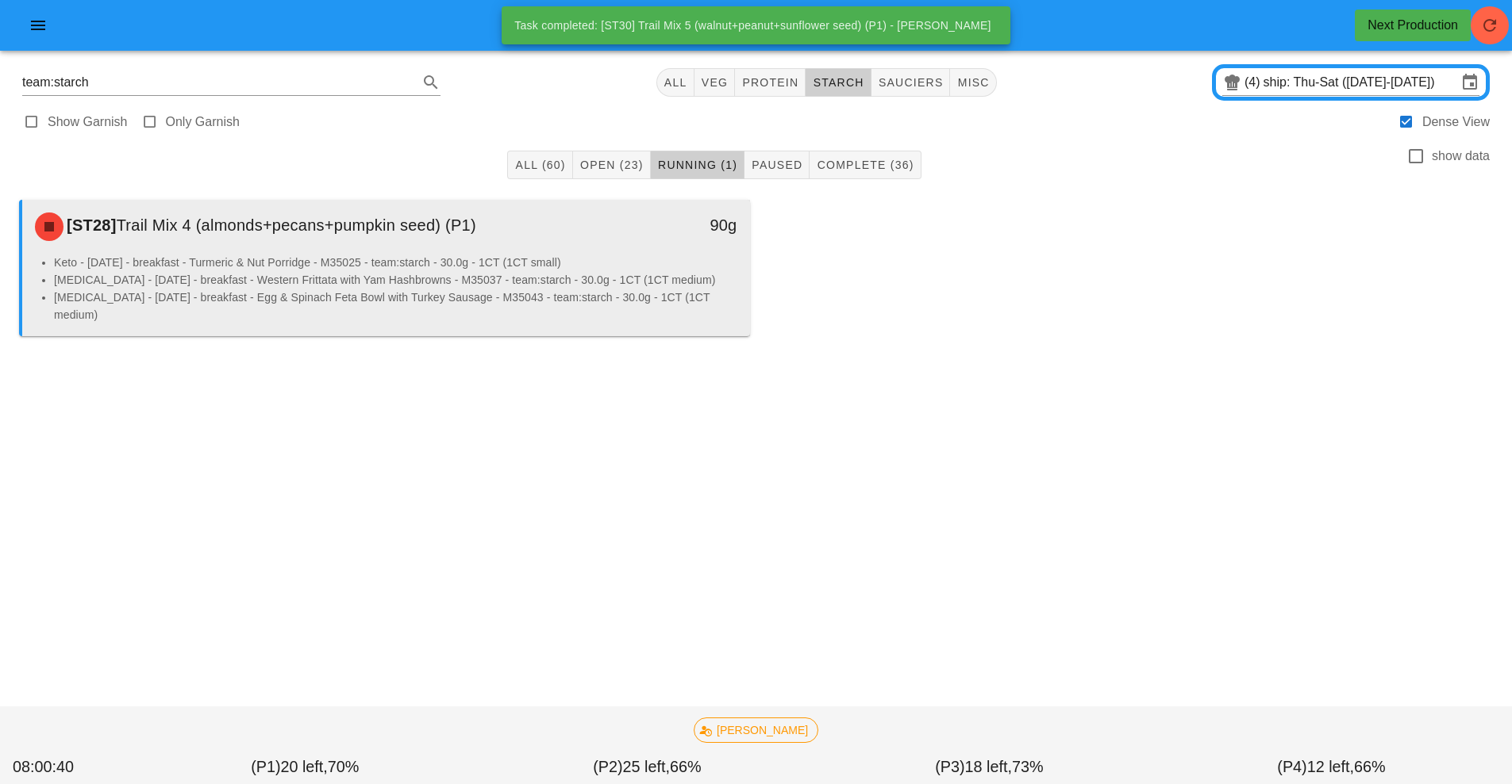
click at [464, 266] on li "Keto - [DATE] - breakfast - Turmeric & Nut Porridge - M35025 - team:starch - 30…" at bounding box center [395, 263] width 683 height 17
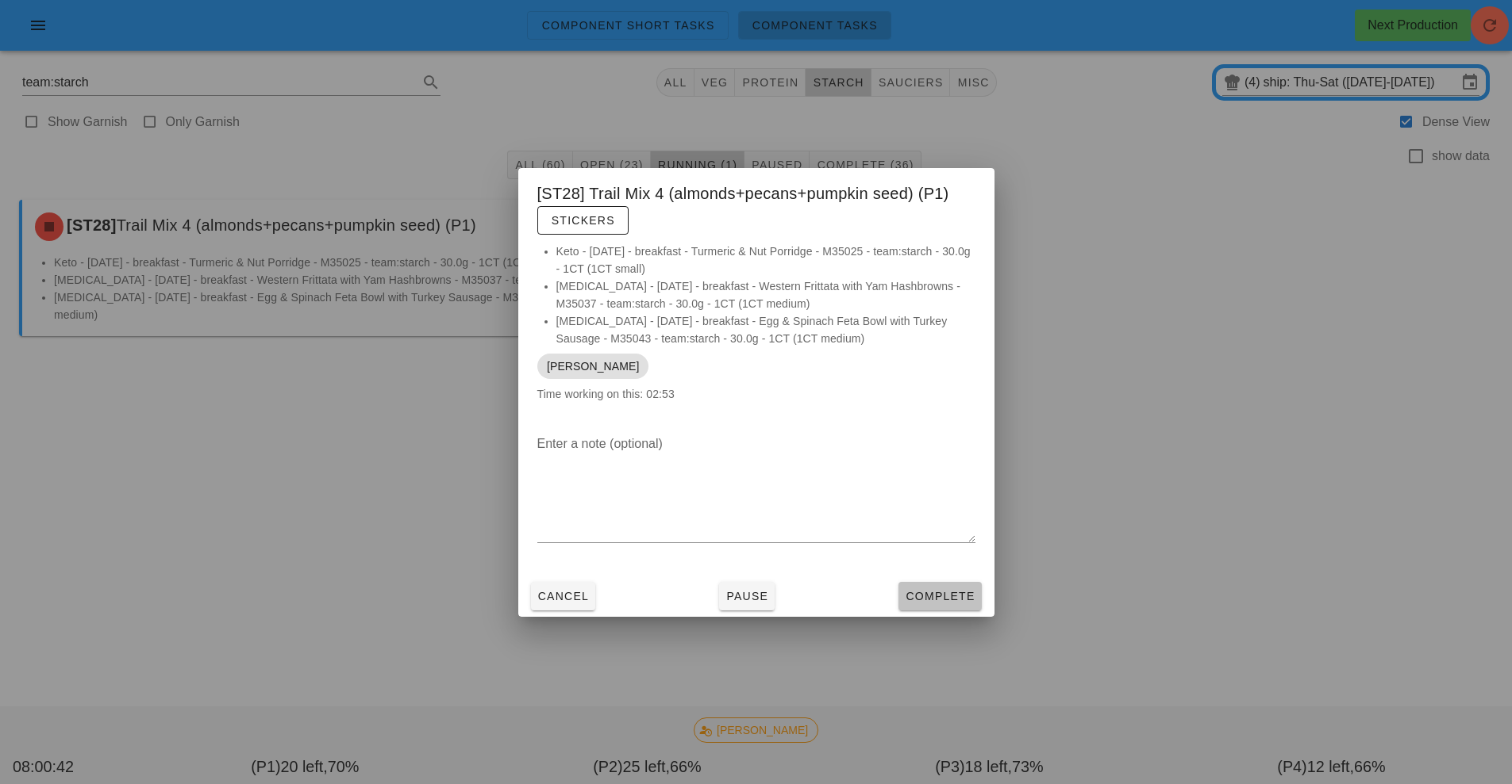
click at [936, 583] on button "Complete" at bounding box center [940, 596] width 83 height 29
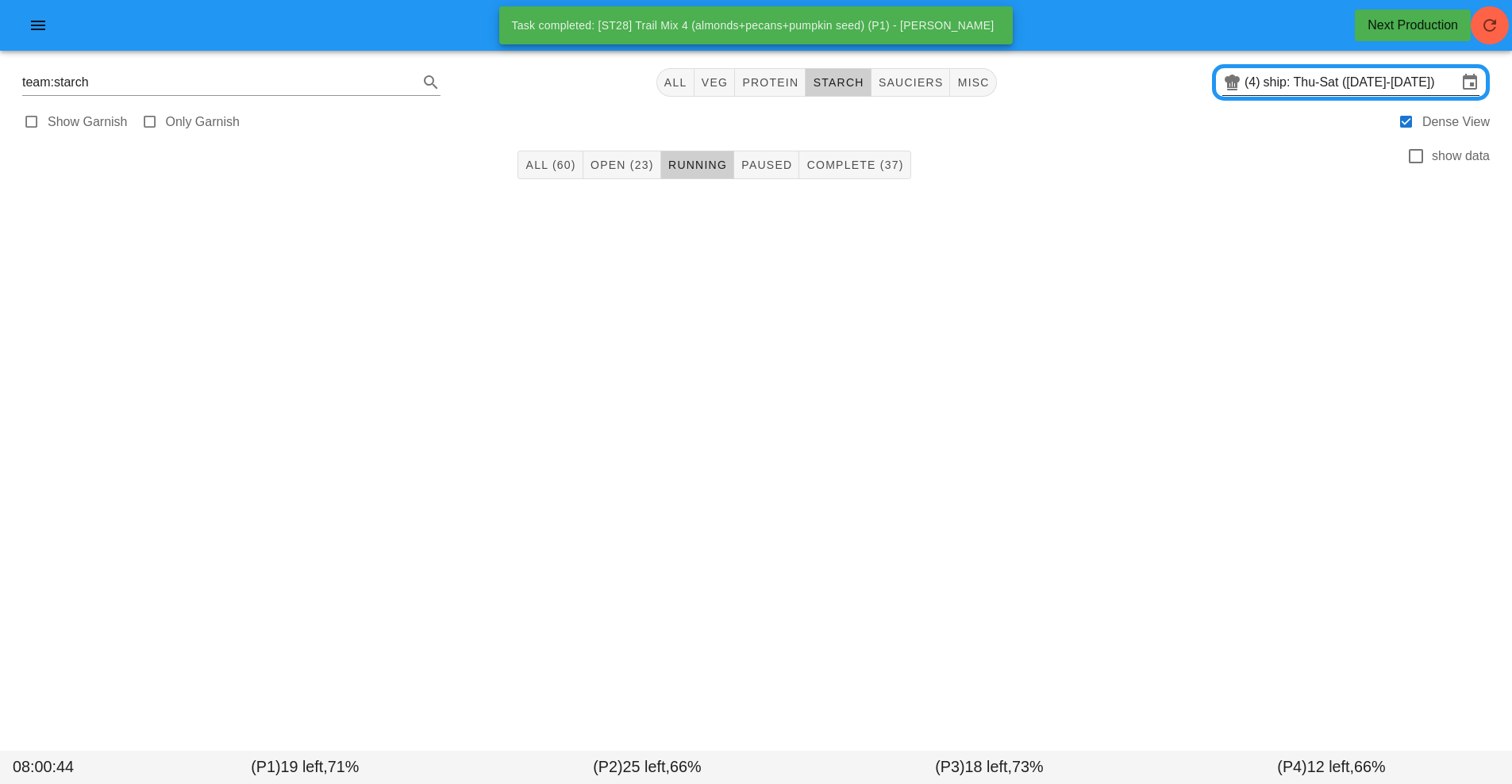
click at [1295, 92] on input "ship: Thu-Sat ([DATE]-[DATE])" at bounding box center [1360, 82] width 194 height 25
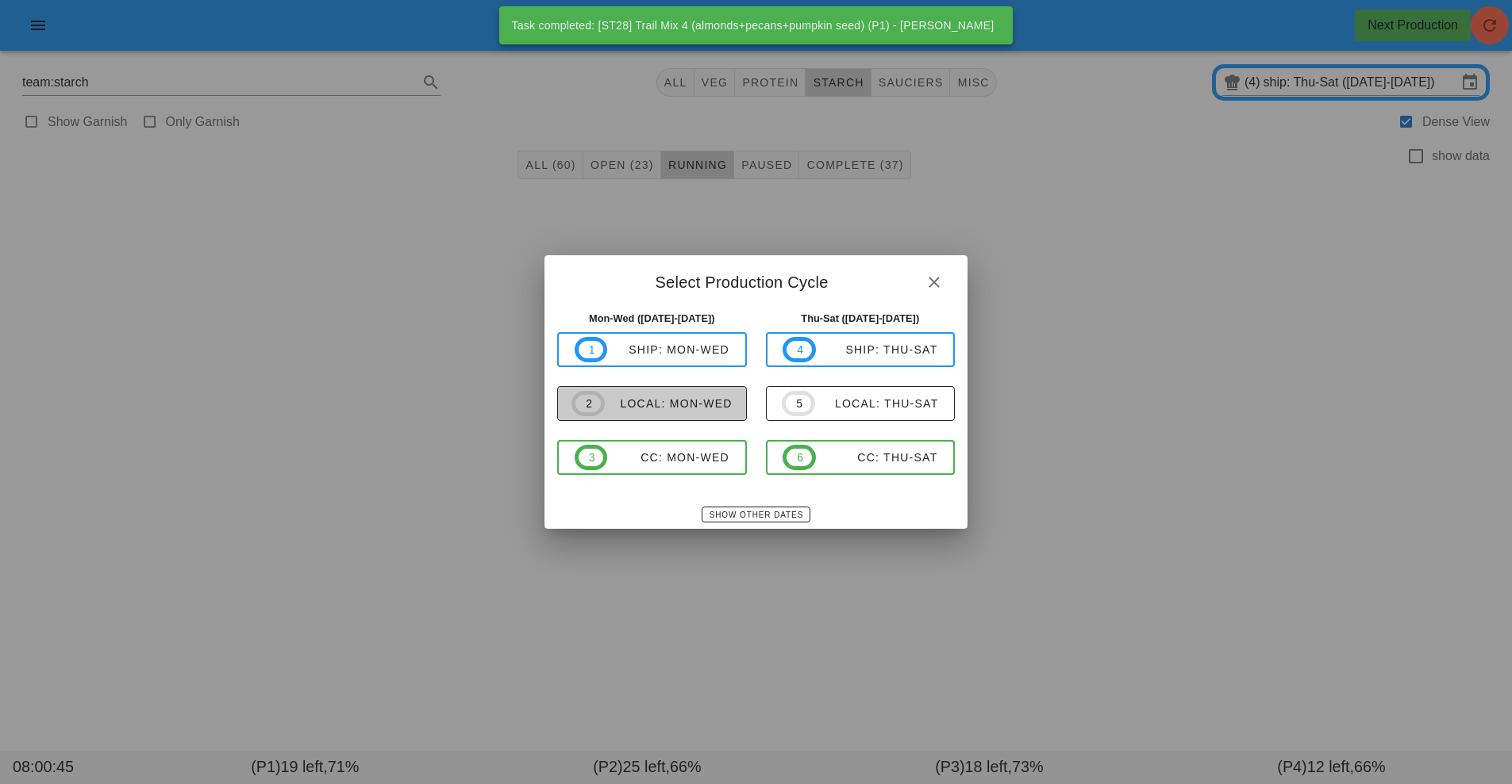
click at [692, 416] on span "2 local: Mon-Wed" at bounding box center [651, 404] width 161 height 25
type input "local: Mon-Wed ([DATE]-[DATE])"
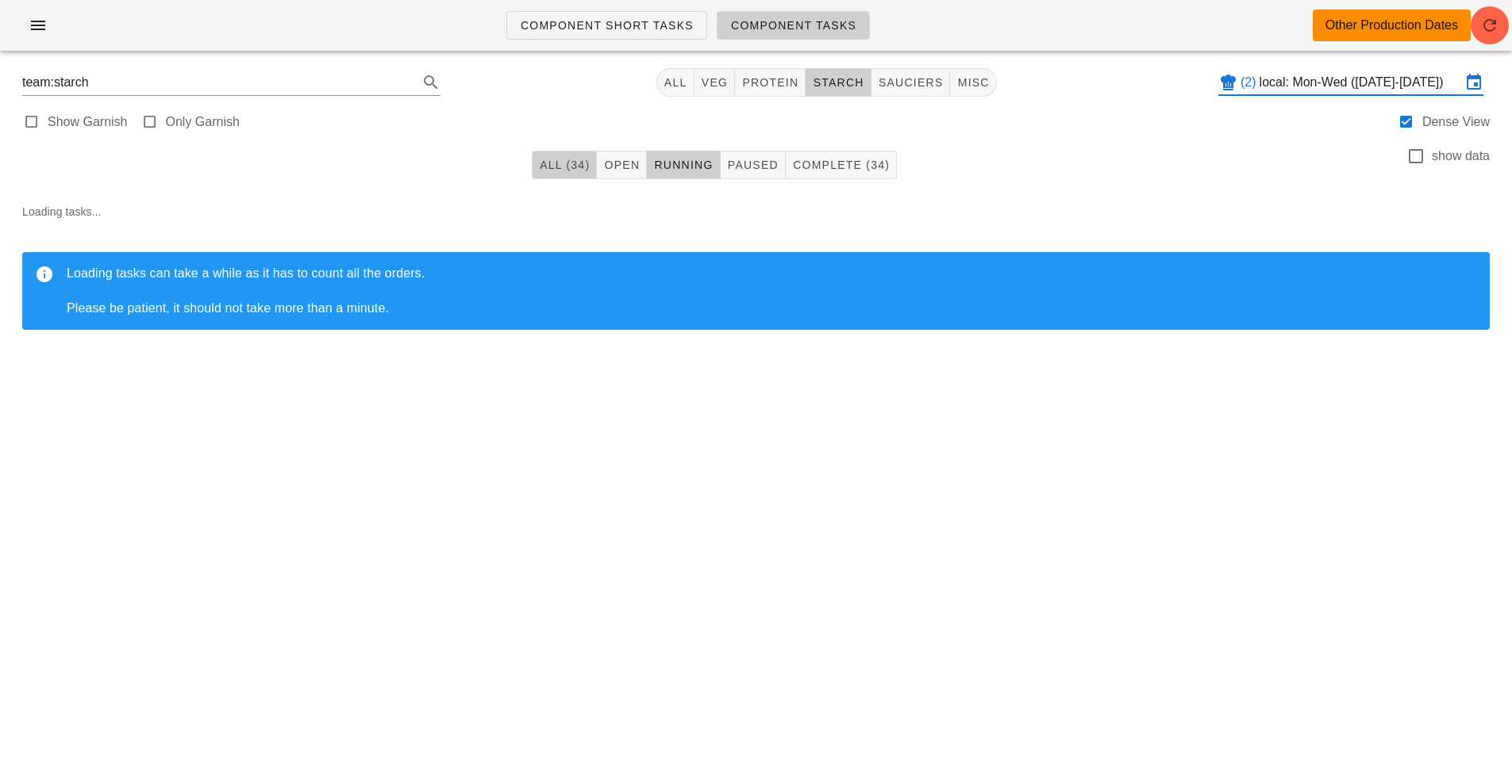
click at [555, 176] on button "All (34)" at bounding box center [565, 165] width 66 height 29
click at [1490, 26] on icon "button" at bounding box center [1490, 25] width 19 height 19
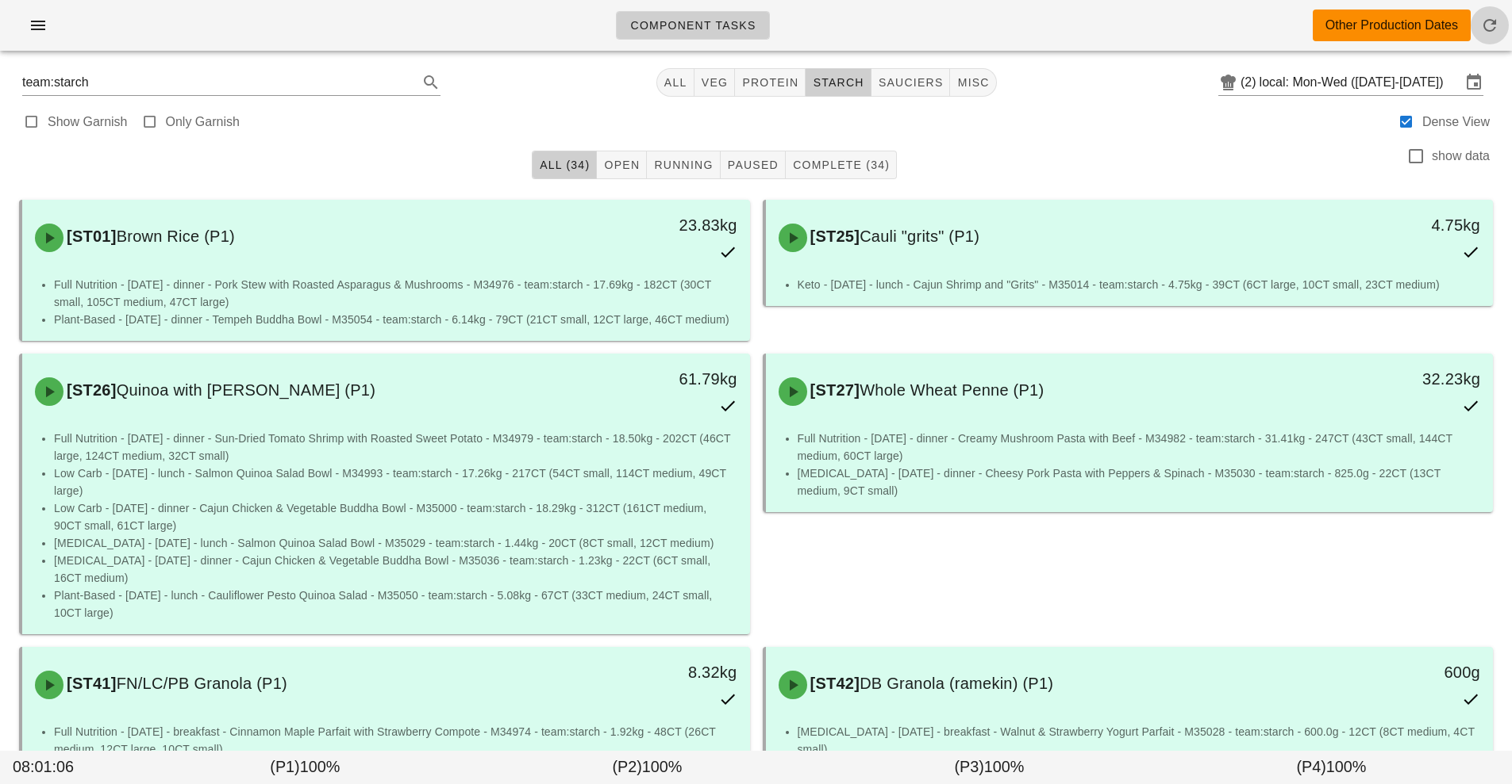
click at [1494, 39] on button "button" at bounding box center [1490, 26] width 39 height 39
